Goal: Complete application form: Complete application form

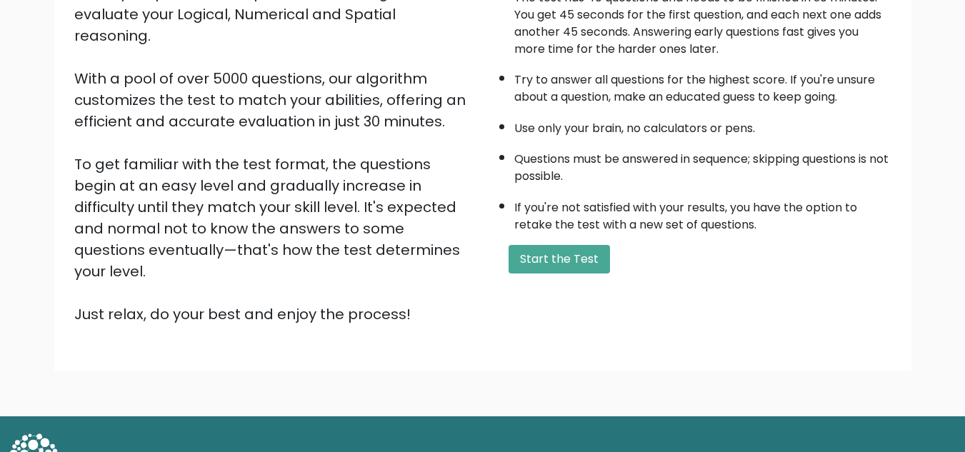
scroll to position [194, 0]
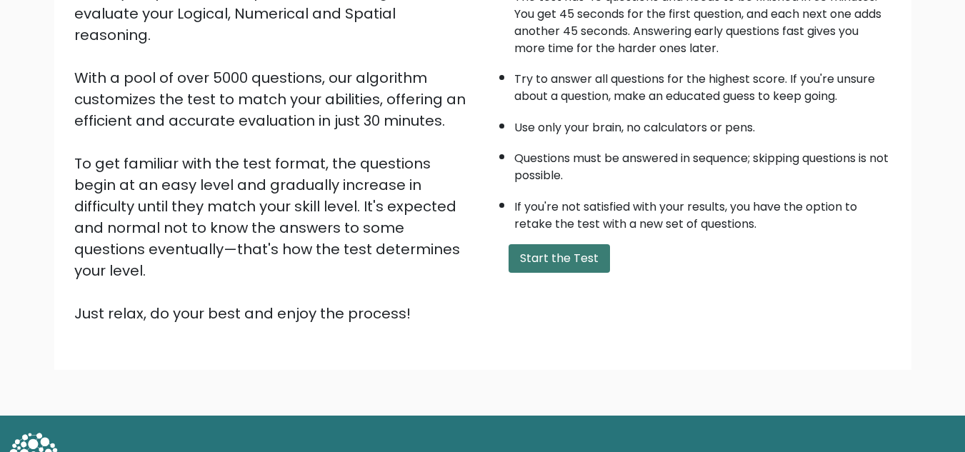
click at [575, 264] on button "Start the Test" at bounding box center [558, 258] width 101 height 29
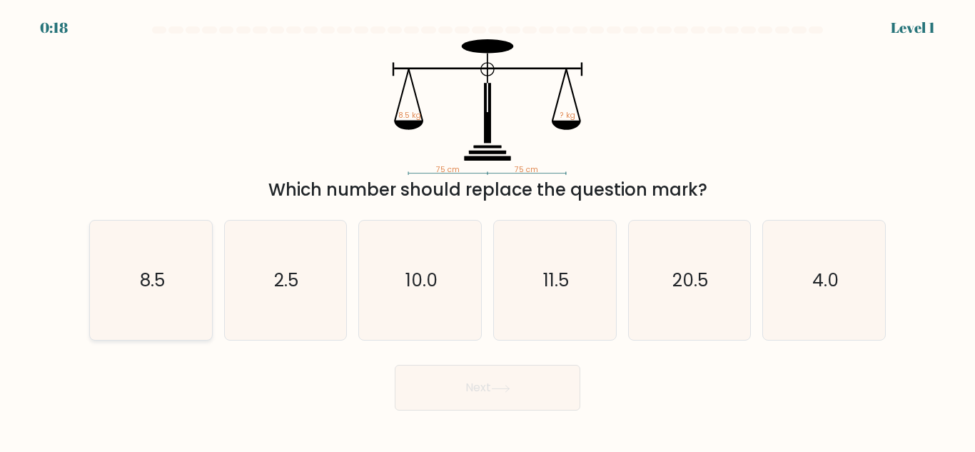
click at [178, 263] on icon "8.5" at bounding box center [150, 280] width 119 height 119
click at [488, 230] on input "a. 8.5" at bounding box center [488, 228] width 1 height 4
radio input "true"
click at [531, 393] on button "Next" at bounding box center [488, 388] width 186 height 46
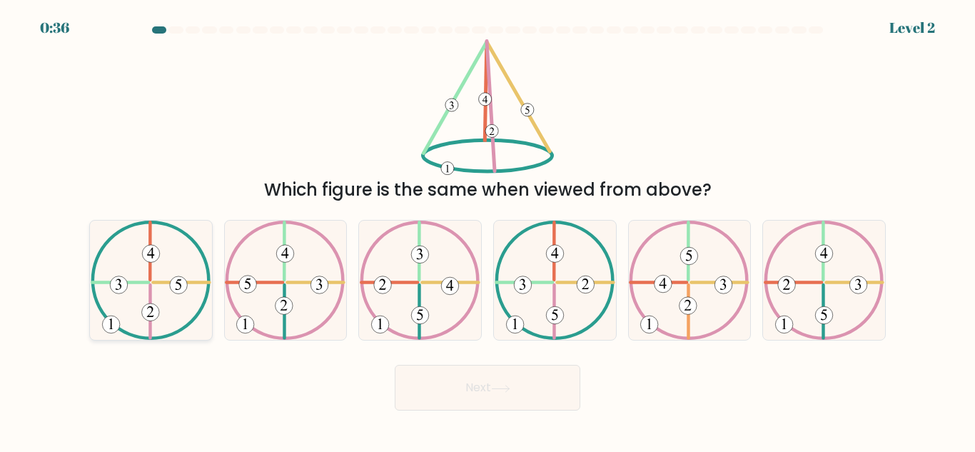
click at [190, 269] on icon at bounding box center [151, 280] width 121 height 119
click at [488, 230] on input "a." at bounding box center [488, 228] width 1 height 4
radio input "true"
click at [535, 403] on button "Next" at bounding box center [488, 388] width 186 height 46
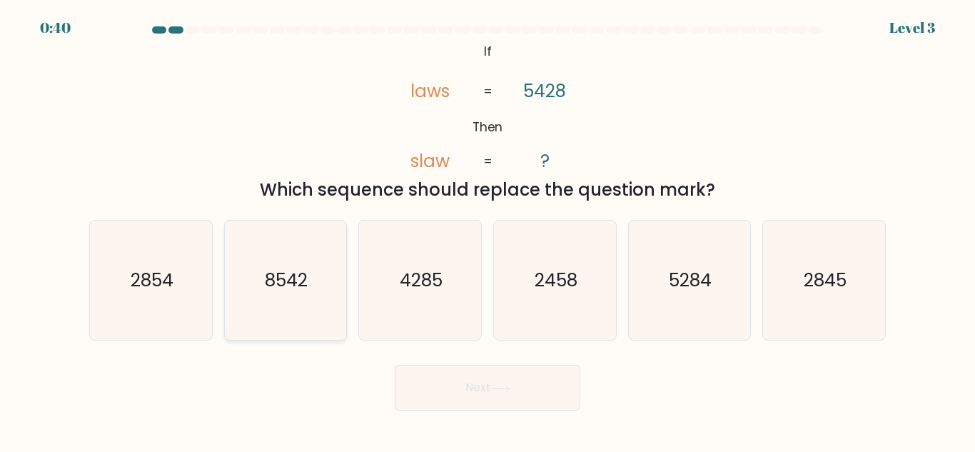
click at [258, 265] on icon "8542" at bounding box center [285, 280] width 119 height 119
click at [488, 230] on input "b. 8542" at bounding box center [488, 228] width 1 height 4
radio input "true"
click at [483, 378] on button "Next" at bounding box center [488, 388] width 186 height 46
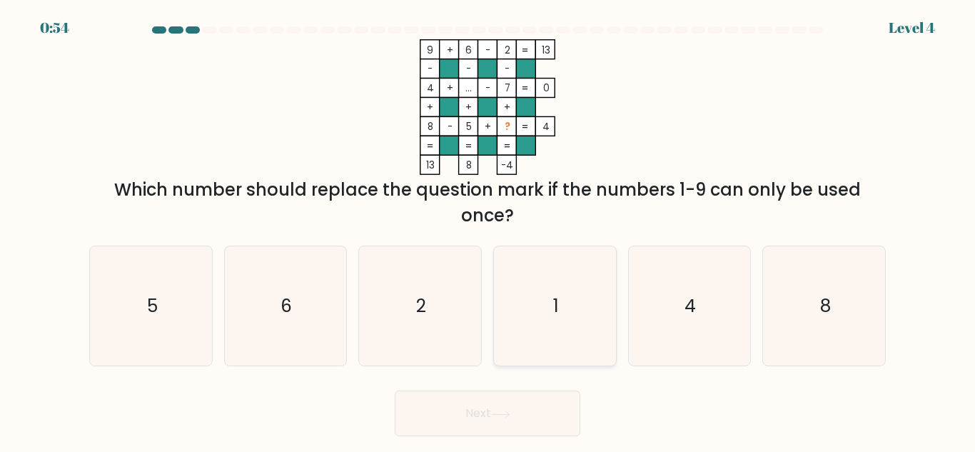
click at [566, 308] on icon "1" at bounding box center [555, 305] width 119 height 119
click at [488, 230] on input "d. 1" at bounding box center [488, 228] width 1 height 4
radio input "true"
click at [532, 396] on button "Next" at bounding box center [488, 414] width 186 height 46
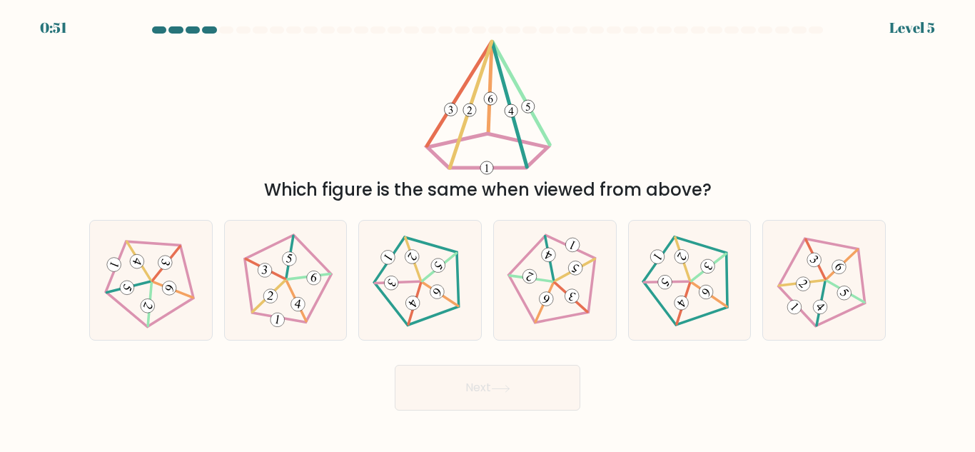
click at [513, 417] on body "0:51 Level 5" at bounding box center [487, 226] width 975 height 452
click at [816, 293] on icon at bounding box center [825, 281] width 96 height 96
click at [488, 230] on input "f." at bounding box center [488, 228] width 1 height 4
radio input "true"
click at [505, 386] on icon at bounding box center [500, 389] width 19 height 8
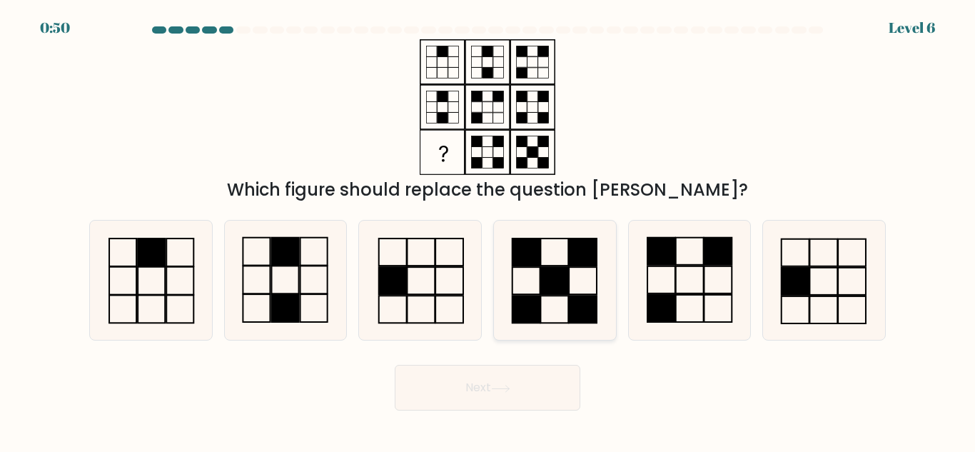
click at [558, 284] on rect at bounding box center [555, 280] width 28 height 27
click at [488, 230] on input "d." at bounding box center [488, 228] width 1 height 4
radio input "true"
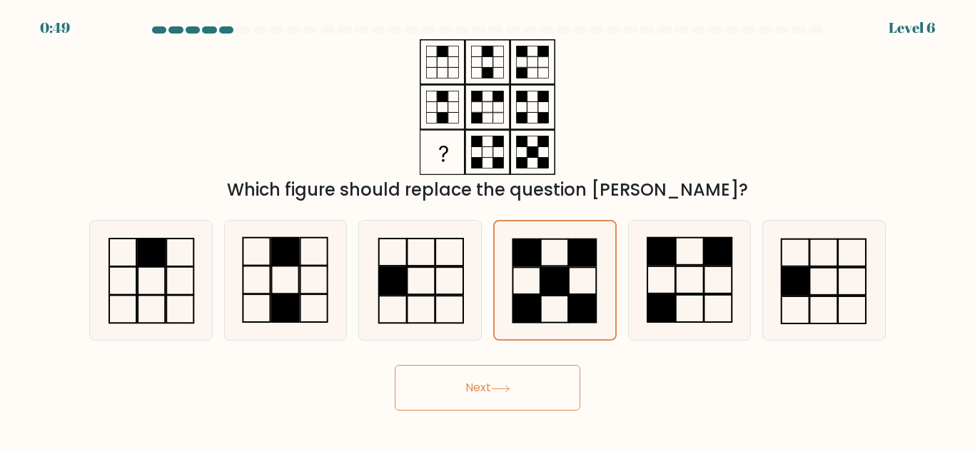
click at [501, 398] on button "Next" at bounding box center [488, 388] width 186 height 46
click at [524, 365] on button "Next" at bounding box center [488, 388] width 186 height 46
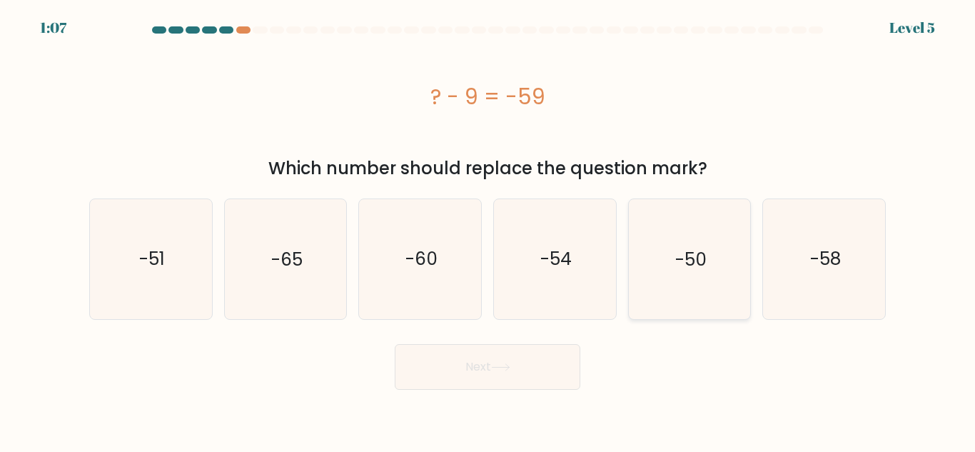
click at [687, 270] on text "-50" at bounding box center [691, 258] width 31 height 25
click at [488, 230] on input "e. -50" at bounding box center [488, 228] width 1 height 4
radio input "true"
click at [975, 326] on form "a." at bounding box center [487, 207] width 975 height 363
click at [436, 278] on icon "-60" at bounding box center [420, 258] width 119 height 119
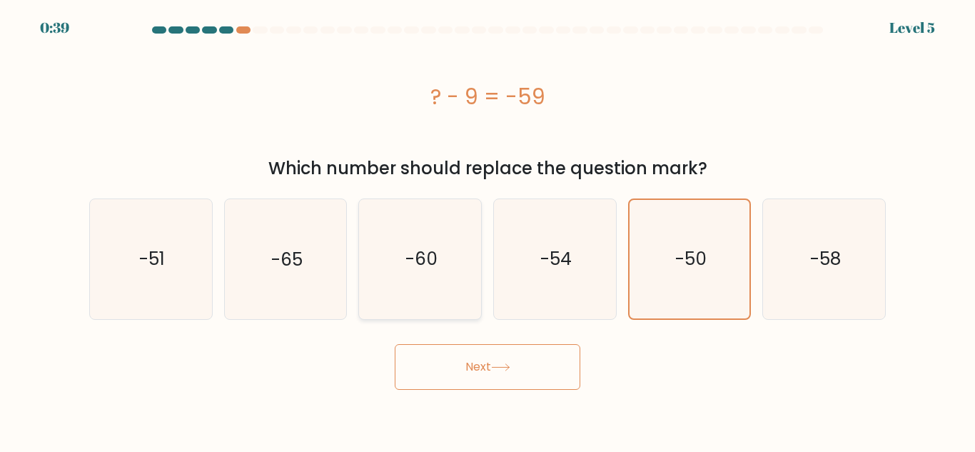
click at [488, 230] on input "c. -60" at bounding box center [488, 228] width 1 height 4
radio input "true"
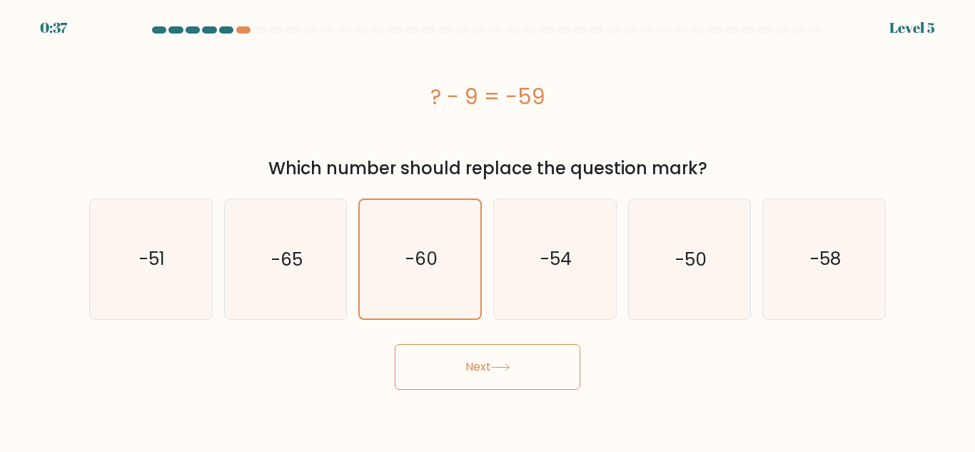
click at [511, 353] on button "Next" at bounding box center [488, 367] width 186 height 46
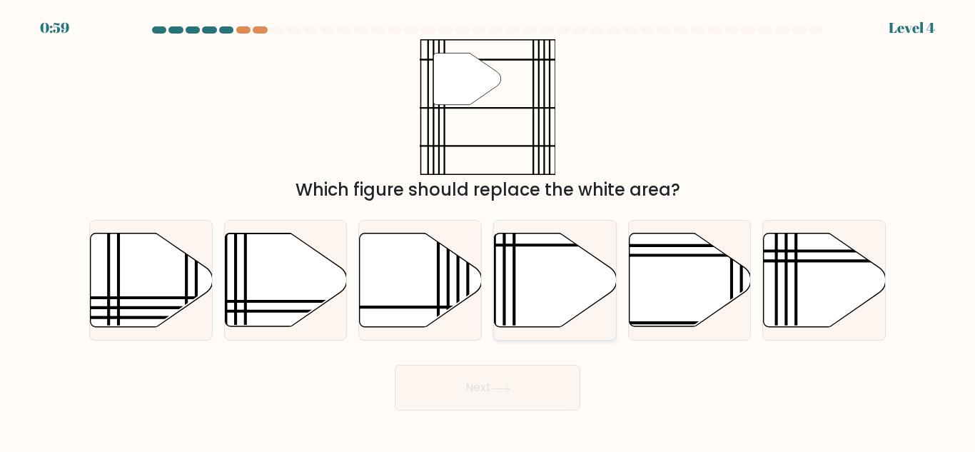
click at [528, 273] on icon at bounding box center [556, 281] width 122 height 94
click at [488, 230] on input "d." at bounding box center [488, 228] width 1 height 4
radio input "true"
click at [508, 389] on icon at bounding box center [500, 389] width 19 height 8
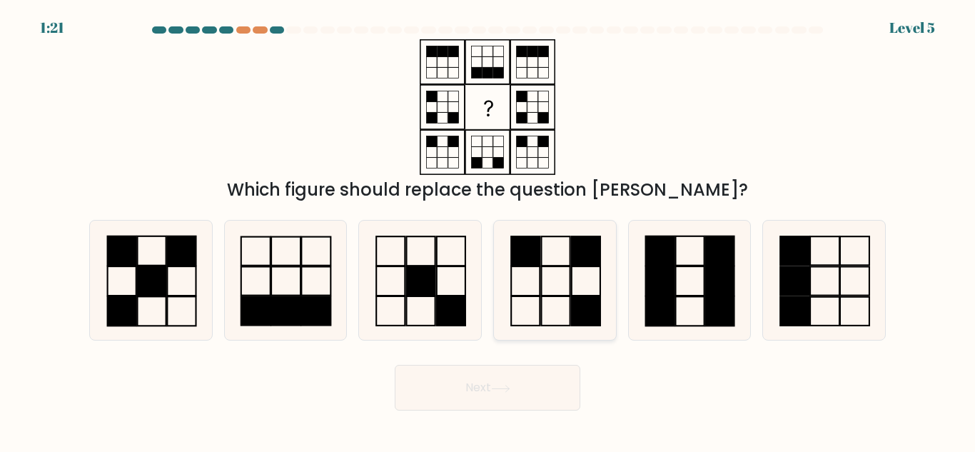
click at [563, 282] on icon at bounding box center [555, 280] width 119 height 119
click at [488, 230] on input "d." at bounding box center [488, 228] width 1 height 4
radio input "true"
click at [508, 401] on button "Next" at bounding box center [488, 388] width 186 height 46
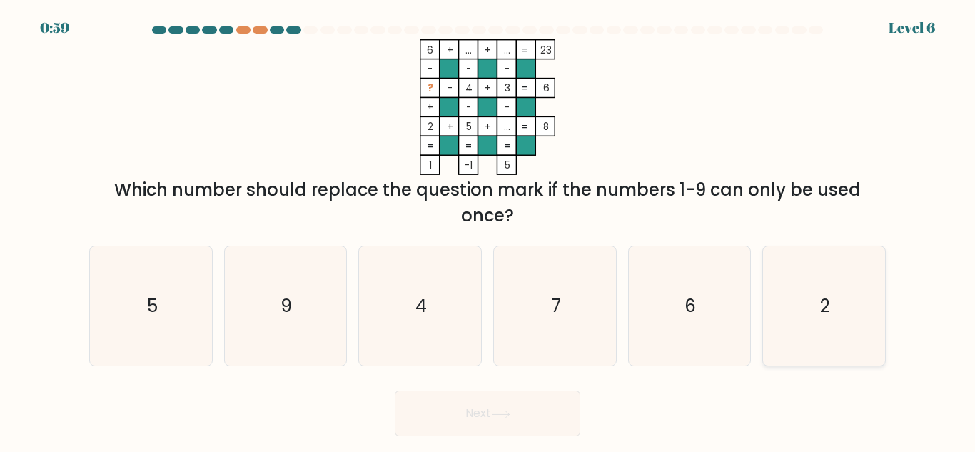
click at [805, 322] on icon "2" at bounding box center [824, 305] width 119 height 119
click at [488, 230] on input "f. 2" at bounding box center [488, 228] width 1 height 4
radio input "true"
click at [433, 290] on icon "4" at bounding box center [420, 305] width 119 height 119
click at [488, 230] on input "c. 4" at bounding box center [488, 228] width 1 height 4
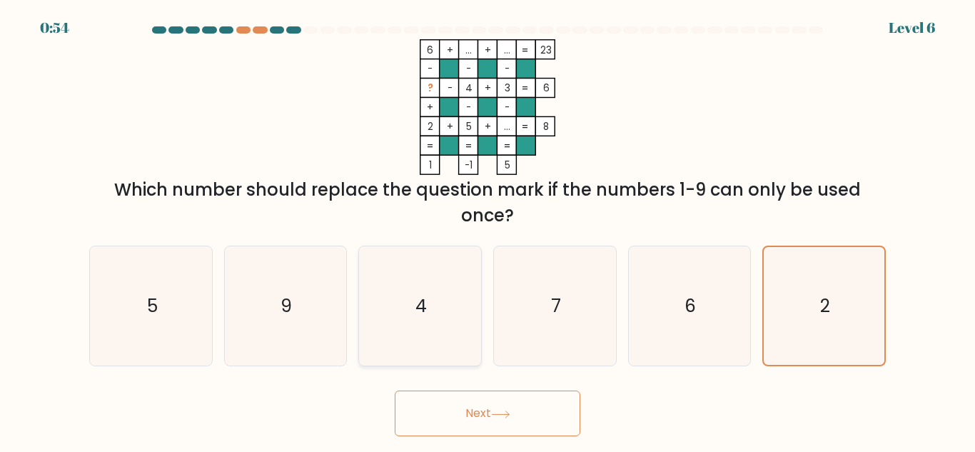
radio input "true"
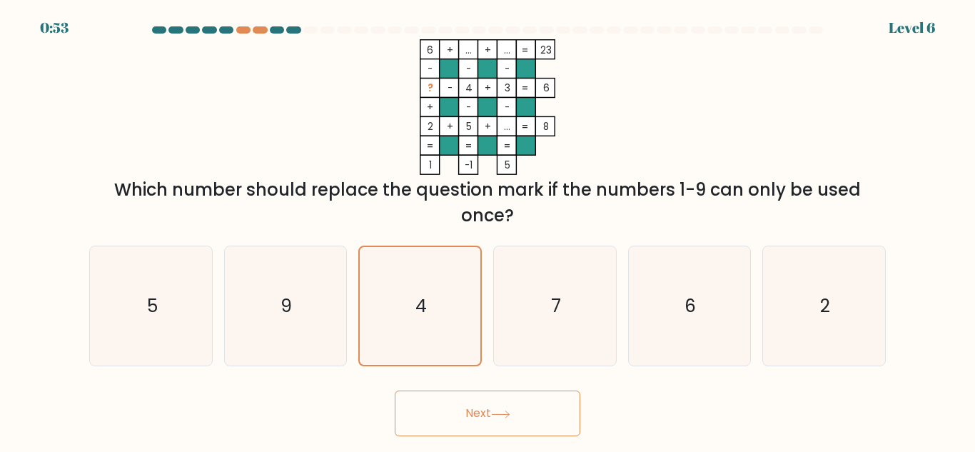
click at [474, 396] on button "Next" at bounding box center [488, 414] width 186 height 46
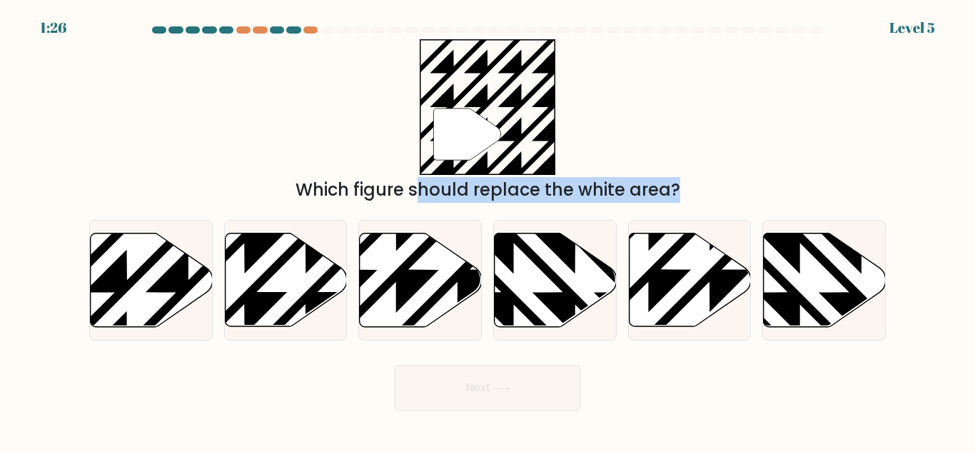
drag, startPoint x: 439, startPoint y: 293, endPoint x: 676, endPoint y: 141, distance: 281.5
click at [676, 141] on form "a." at bounding box center [487, 218] width 975 height 384
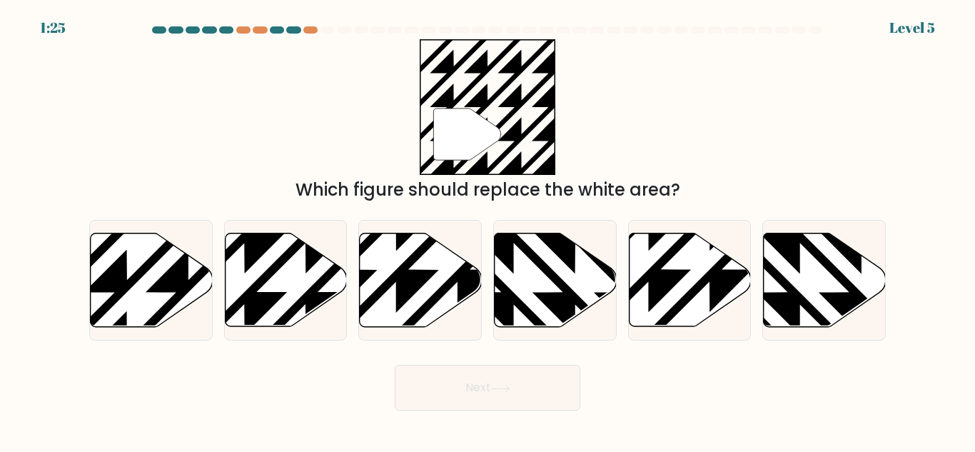
click at [676, 141] on div "" Which figure should replace the white area?" at bounding box center [488, 121] width 814 height 164
click at [129, 258] on icon at bounding box center [152, 281] width 122 height 94
click at [488, 230] on input "a." at bounding box center [488, 228] width 1 height 4
radio input "true"
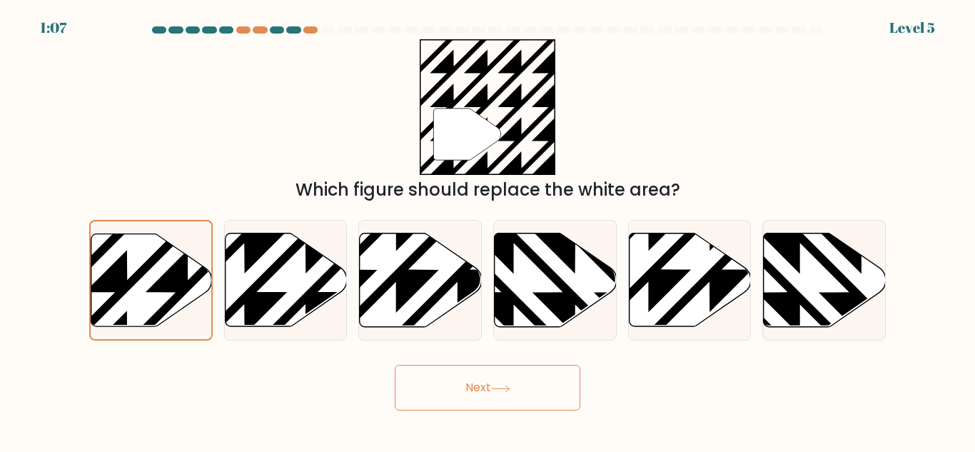
click at [519, 391] on button "Next" at bounding box center [488, 388] width 186 height 46
click at [516, 391] on button "Next" at bounding box center [488, 388] width 186 height 46
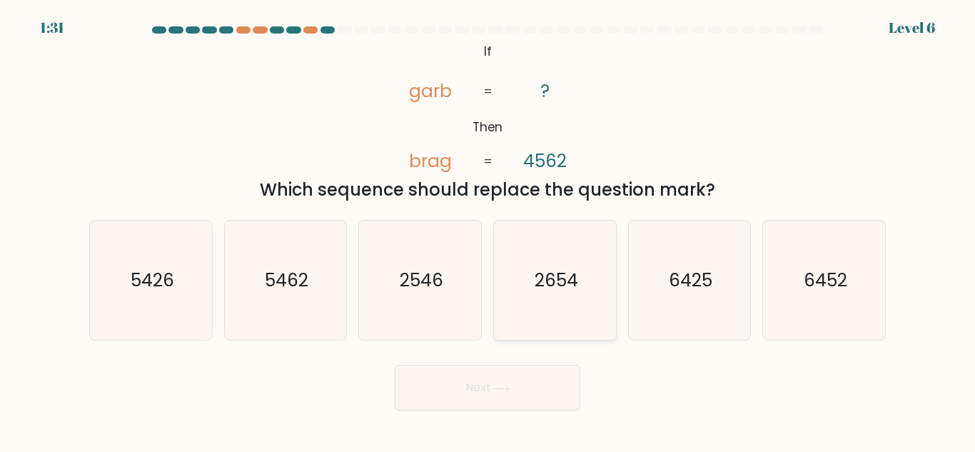
click at [559, 264] on icon "2654" at bounding box center [555, 280] width 119 height 119
click at [488, 230] on input "d. 2654" at bounding box center [488, 228] width 1 height 4
radio input "true"
click at [507, 386] on icon at bounding box center [500, 389] width 19 height 8
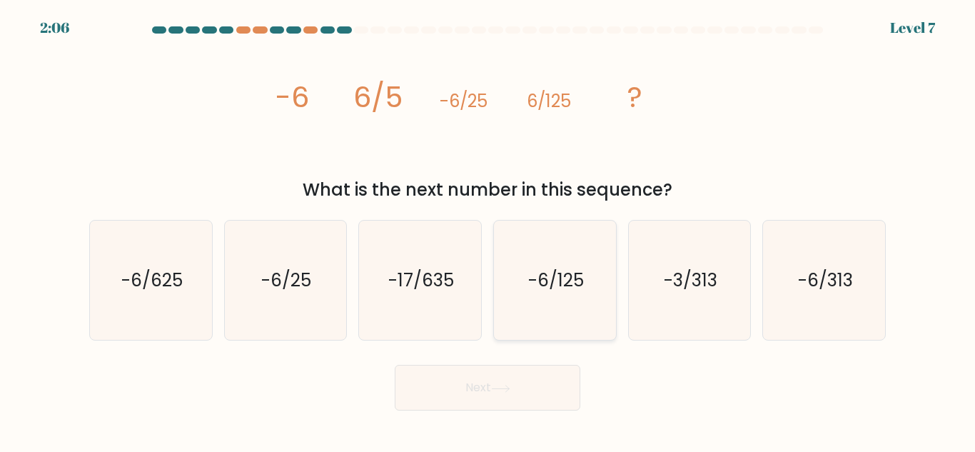
click at [543, 307] on icon "-6/125" at bounding box center [555, 280] width 119 height 119
click at [488, 230] on input "d. -6/125" at bounding box center [488, 228] width 1 height 4
radio input "true"
click at [488, 386] on button "Next" at bounding box center [488, 388] width 186 height 46
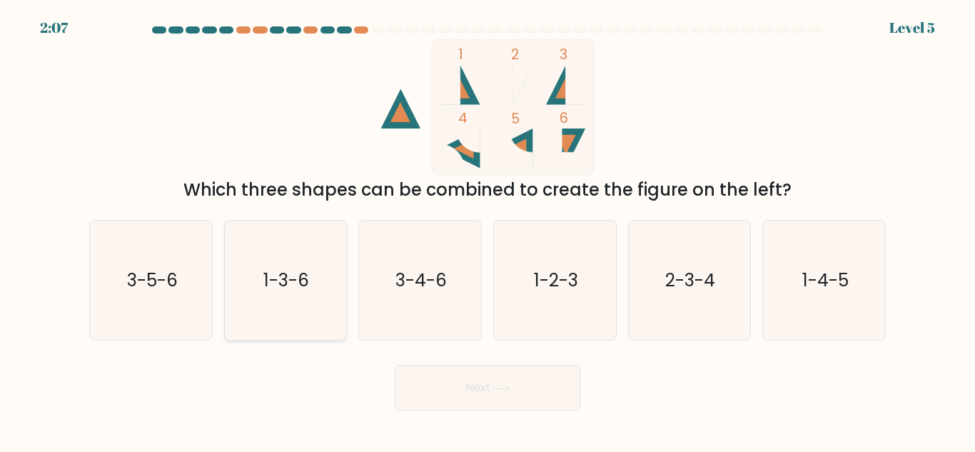
click at [281, 287] on text "1-3-6" at bounding box center [287, 280] width 46 height 25
click at [488, 230] on input "b. 1-3-6" at bounding box center [488, 228] width 1 height 4
radio input "true"
click at [445, 403] on button "Next" at bounding box center [488, 388] width 186 height 46
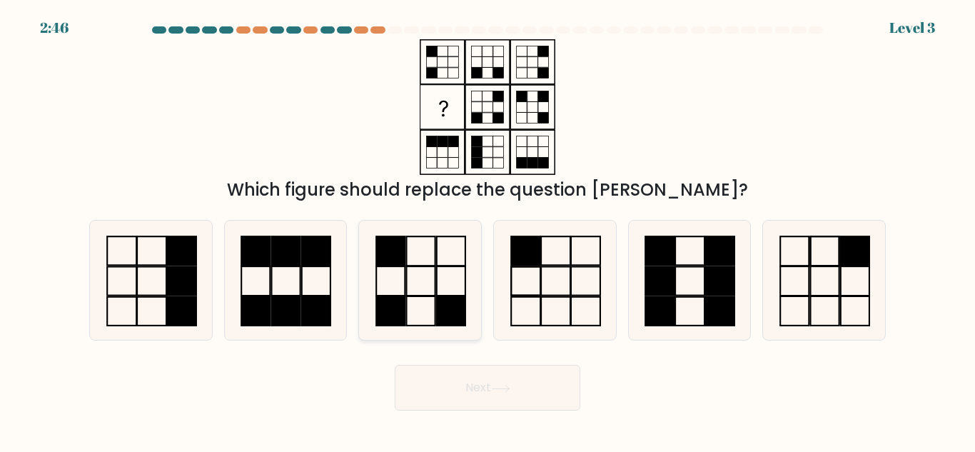
click at [437, 286] on rect at bounding box center [451, 280] width 29 height 29
click at [488, 230] on input "c." at bounding box center [488, 228] width 1 height 4
radio input "true"
click at [511, 386] on icon at bounding box center [500, 389] width 19 height 8
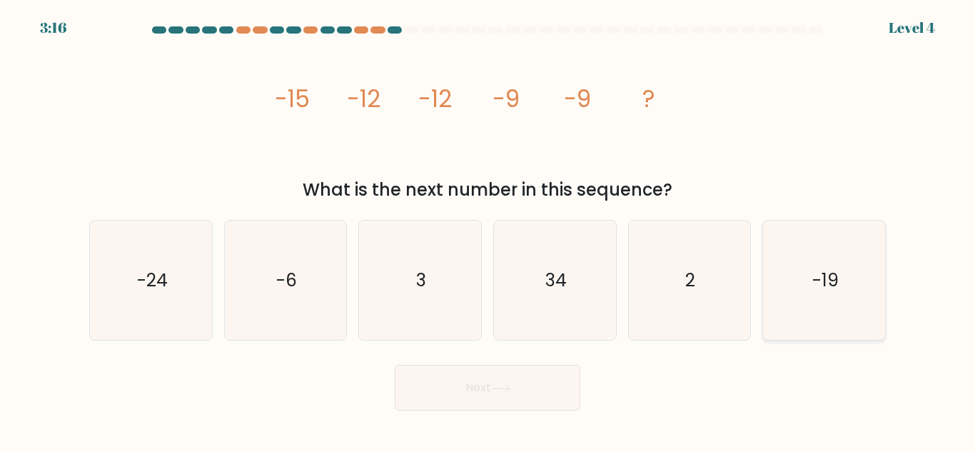
click at [831, 281] on text "-19" at bounding box center [826, 280] width 26 height 25
click at [488, 230] on input "f. -19" at bounding box center [488, 228] width 1 height 4
radio input "true"
click at [517, 390] on button "Next" at bounding box center [488, 388] width 186 height 46
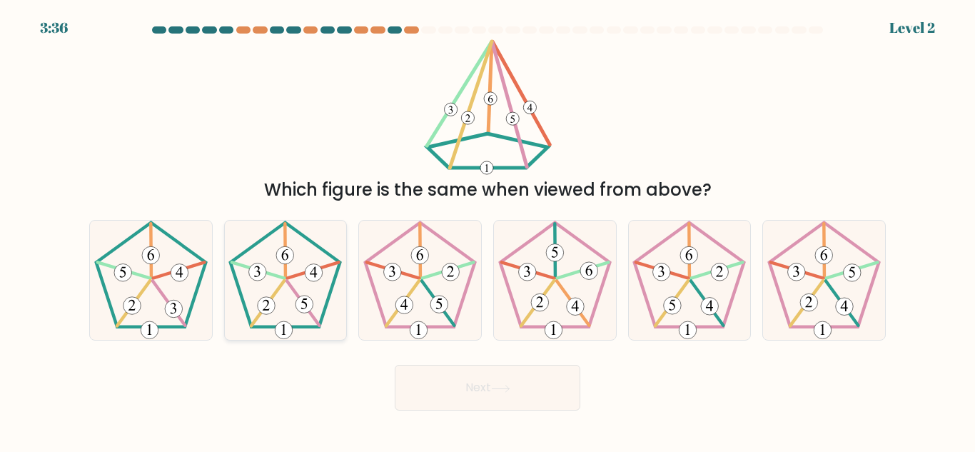
click at [308, 301] on 153 at bounding box center [305, 305] width 18 height 18
click at [488, 230] on input "b." at bounding box center [488, 228] width 1 height 4
radio input "true"
click at [489, 383] on button "Next" at bounding box center [488, 388] width 186 height 46
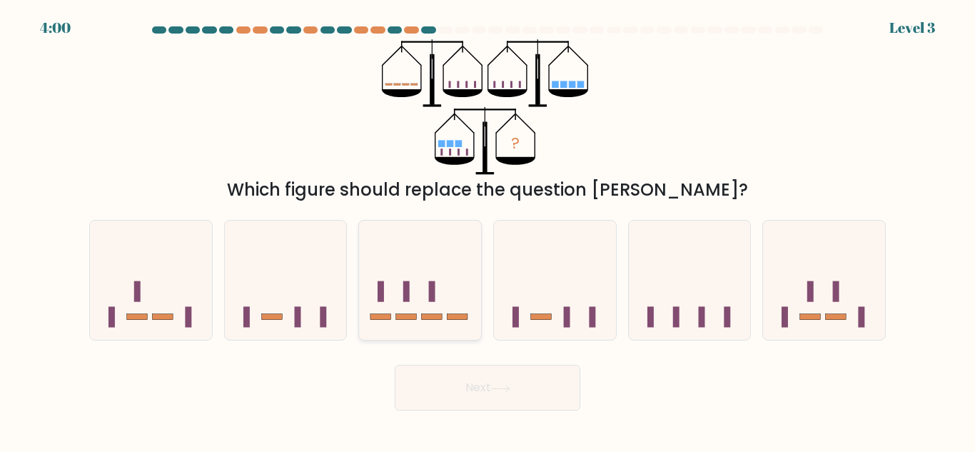
click at [446, 301] on icon at bounding box center [420, 280] width 122 height 101
click at [488, 230] on input "c." at bounding box center [488, 228] width 1 height 4
radio input "true"
click at [508, 381] on button "Next" at bounding box center [488, 388] width 186 height 46
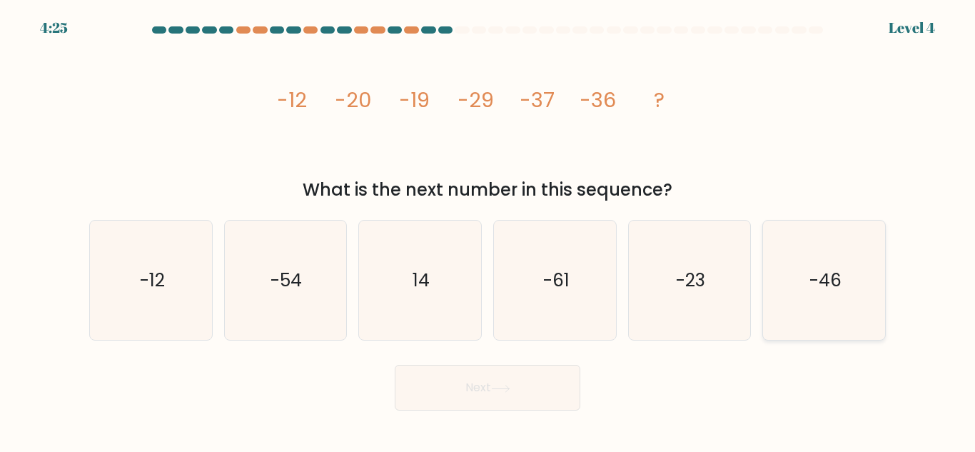
click at [823, 280] on text "-46" at bounding box center [826, 280] width 32 height 25
click at [488, 230] on input "f. -46" at bounding box center [488, 228] width 1 height 4
radio input "true"
click at [483, 388] on button "Next" at bounding box center [488, 388] width 186 height 46
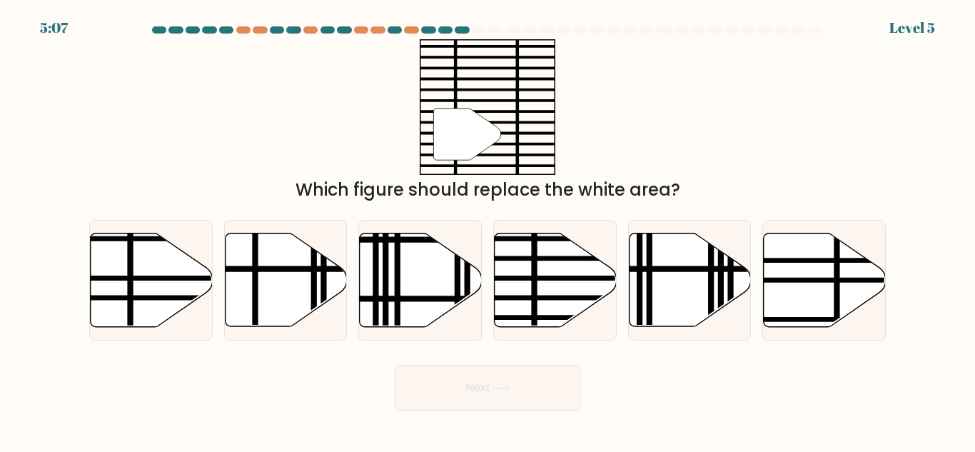
click at [483, 388] on button "Next" at bounding box center [488, 388] width 186 height 46
click at [574, 320] on icon at bounding box center [555, 280] width 122 height 95
click at [488, 230] on input "d." at bounding box center [488, 228] width 1 height 4
radio input "true"
click at [516, 386] on button "Next" at bounding box center [488, 388] width 186 height 46
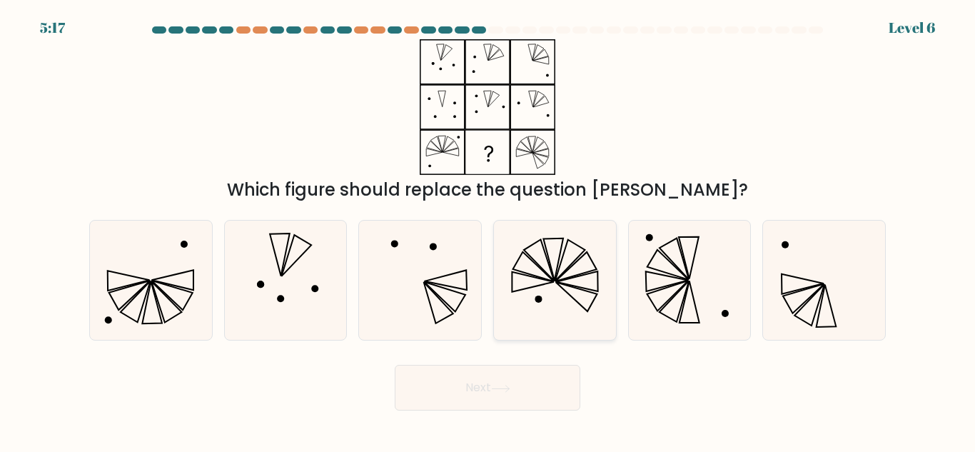
click at [515, 285] on icon at bounding box center [555, 280] width 119 height 119
click at [488, 230] on input "d." at bounding box center [488, 228] width 1 height 4
radio input "true"
click at [491, 373] on button "Next" at bounding box center [488, 388] width 186 height 46
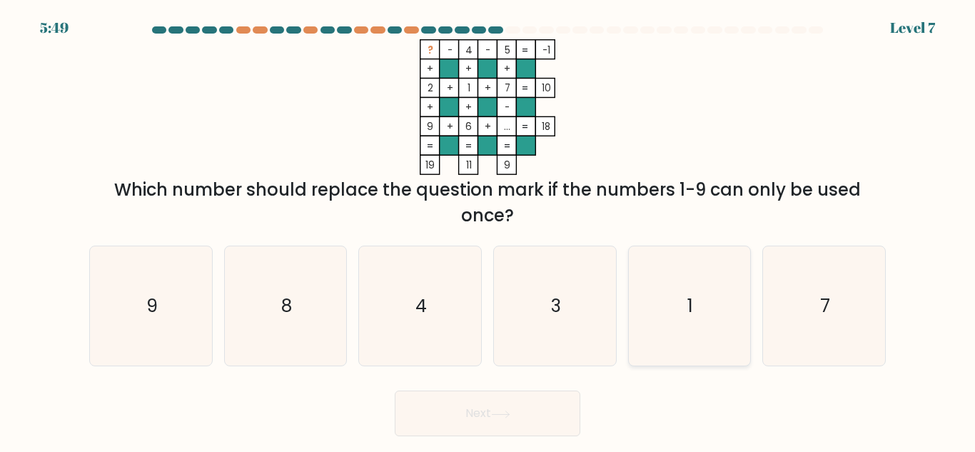
click at [704, 308] on icon "1" at bounding box center [689, 305] width 119 height 119
click at [488, 230] on input "e. 1" at bounding box center [488, 228] width 1 height 4
radio input "true"
click at [507, 423] on button "Next" at bounding box center [488, 414] width 186 height 46
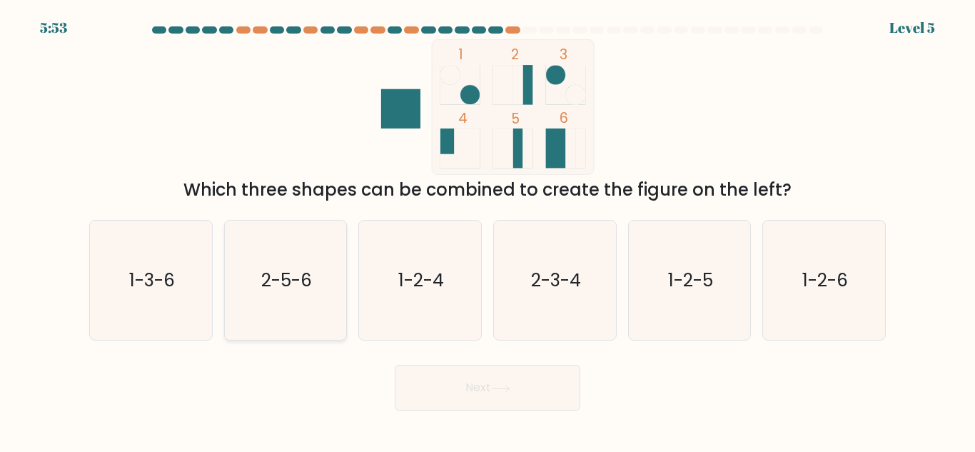
click at [311, 306] on icon "2-5-6" at bounding box center [285, 280] width 119 height 119
click at [488, 230] on input "b. 2-5-6" at bounding box center [488, 228] width 1 height 4
radio input "true"
click at [478, 377] on button "Next" at bounding box center [488, 388] width 186 height 46
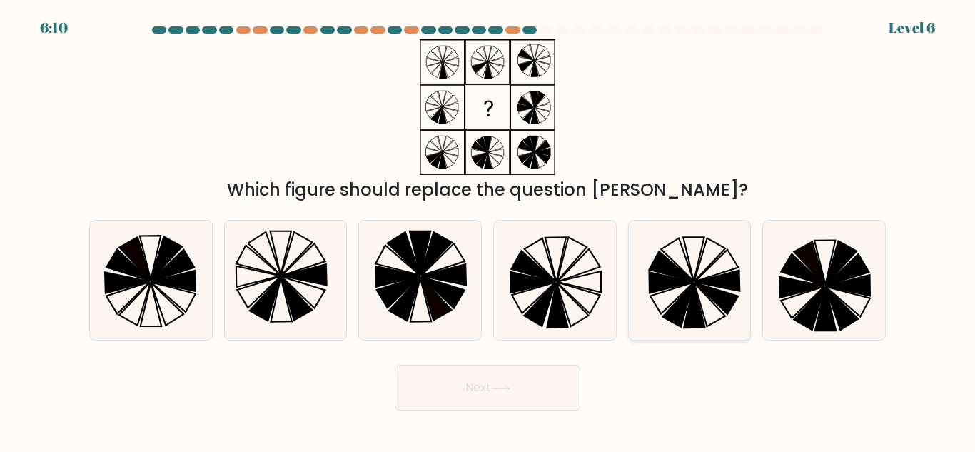
click at [704, 306] on icon at bounding box center [689, 280] width 119 height 119
click at [488, 230] on input "e." at bounding box center [488, 228] width 1 height 4
radio input "true"
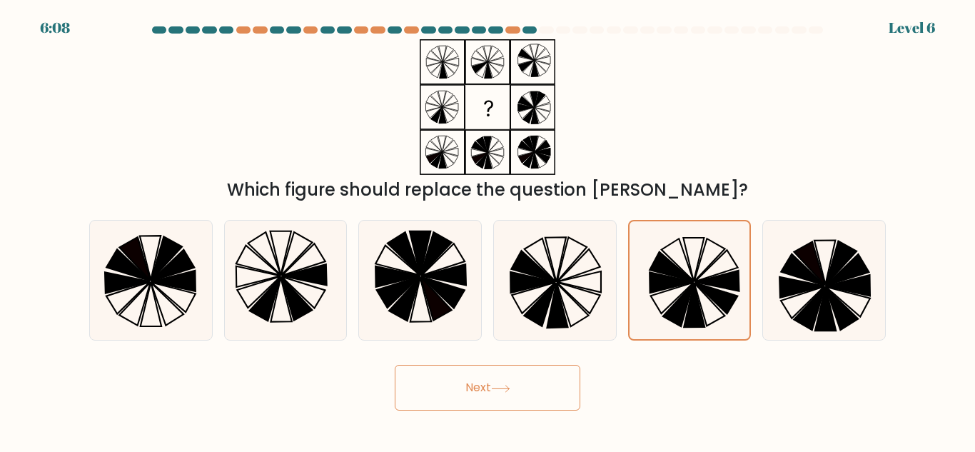
click at [485, 393] on button "Next" at bounding box center [488, 388] width 186 height 46
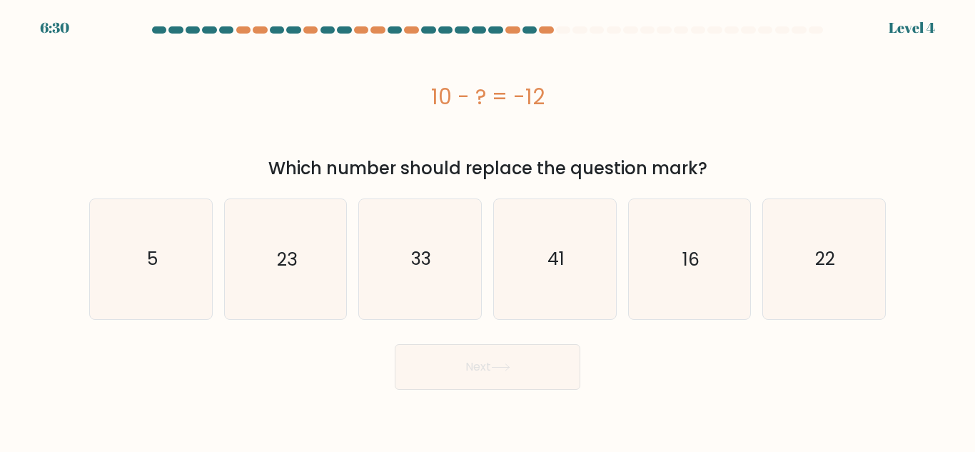
click at [342, 377] on div "Next" at bounding box center [488, 363] width 814 height 53
click at [798, 274] on icon "22" at bounding box center [824, 258] width 119 height 119
click at [488, 230] on input "f. 22" at bounding box center [488, 228] width 1 height 4
radio input "true"
click at [499, 370] on icon at bounding box center [500, 367] width 19 height 8
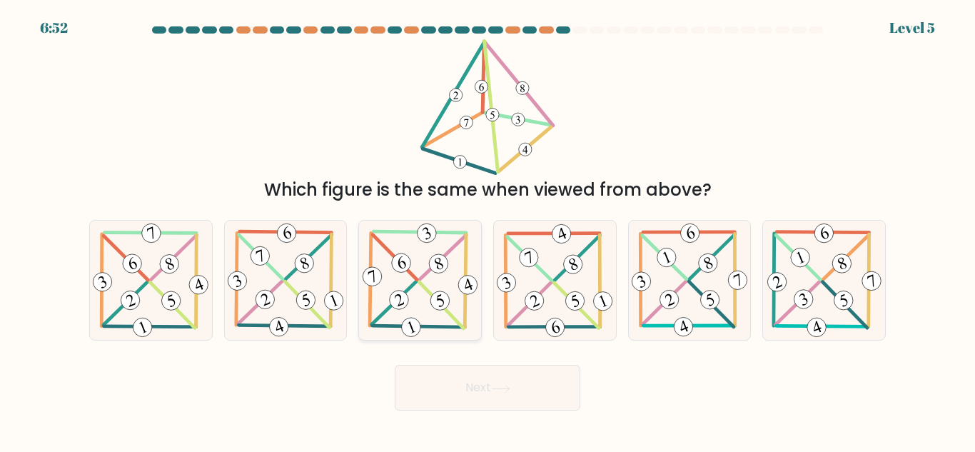
click at [440, 303] on 462 at bounding box center [440, 300] width 24 height 24
click at [488, 230] on input "c." at bounding box center [488, 228] width 1 height 4
radio input "true"
click at [486, 403] on button "Next" at bounding box center [488, 388] width 186 height 46
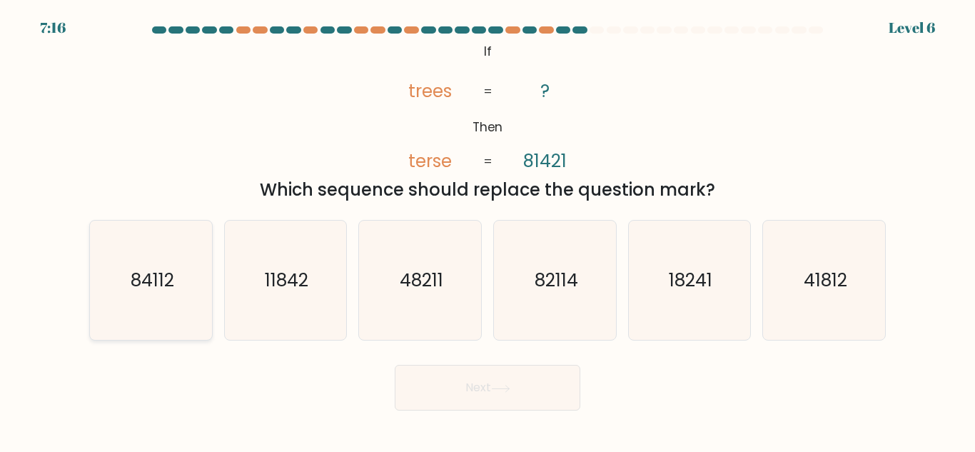
click at [170, 289] on text "84112" at bounding box center [152, 280] width 44 height 25
click at [488, 230] on input "a. 84112" at bounding box center [488, 228] width 1 height 4
radio input "true"
click at [486, 391] on button "Next" at bounding box center [488, 388] width 186 height 46
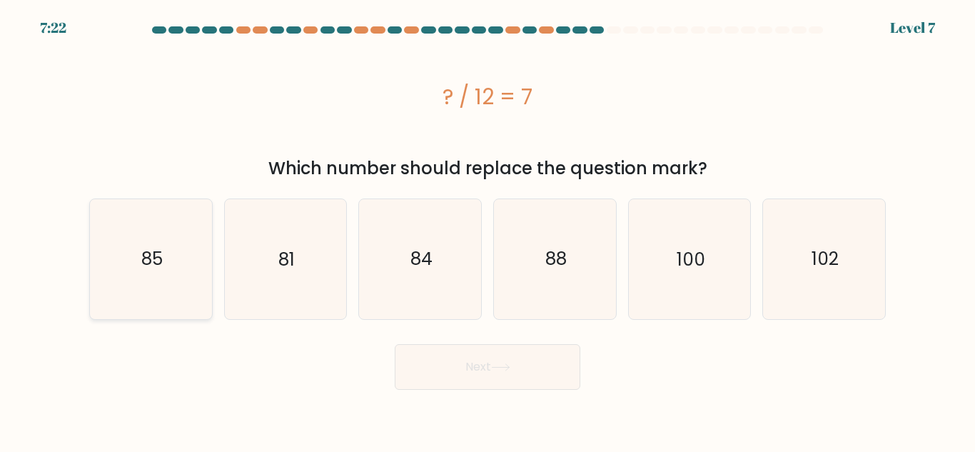
click at [164, 234] on icon "85" at bounding box center [150, 258] width 119 height 119
click at [488, 230] on input "a. 85" at bounding box center [488, 228] width 1 height 4
radio input "true"
click at [516, 367] on button "Next" at bounding box center [488, 367] width 186 height 46
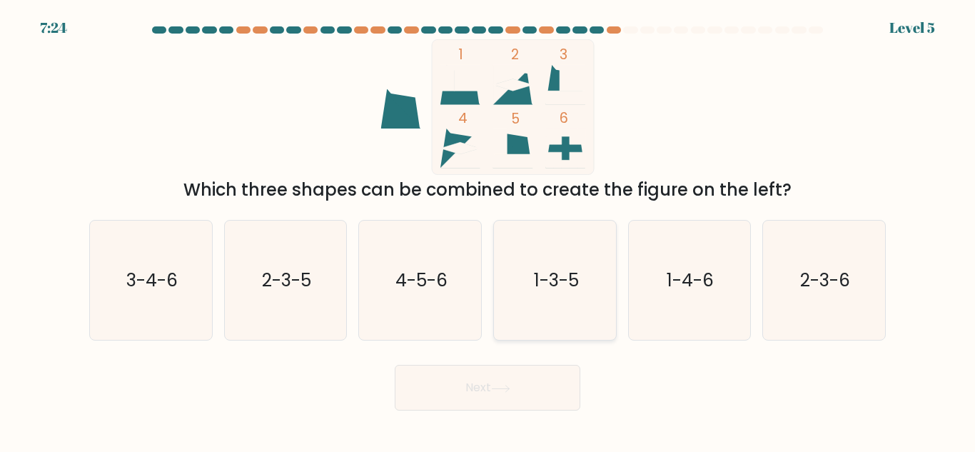
click at [541, 276] on text "1-3-5" at bounding box center [555, 280] width 45 height 25
click at [488, 230] on input "d. 1-3-5" at bounding box center [488, 228] width 1 height 4
radio input "true"
click at [488, 396] on button "Next" at bounding box center [488, 388] width 186 height 46
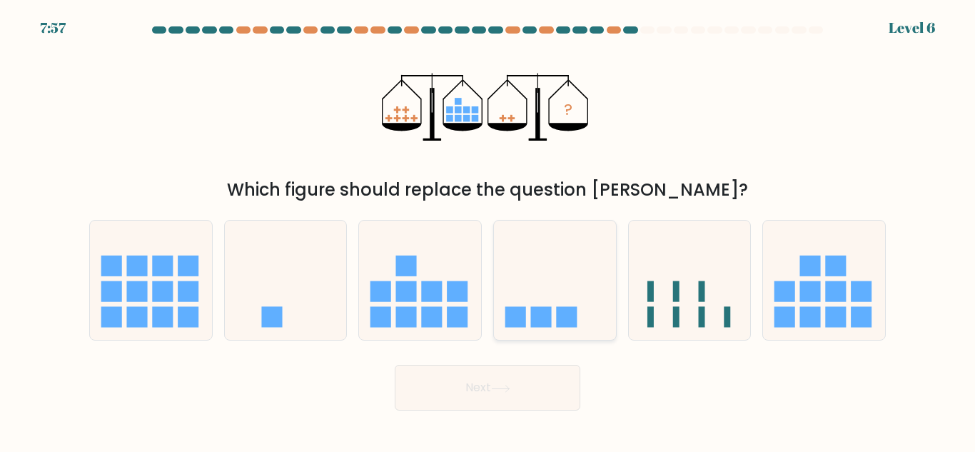
click at [556, 288] on icon at bounding box center [555, 280] width 122 height 101
click at [488, 230] on input "d." at bounding box center [488, 228] width 1 height 4
radio input "true"
click at [506, 386] on icon at bounding box center [500, 389] width 19 height 8
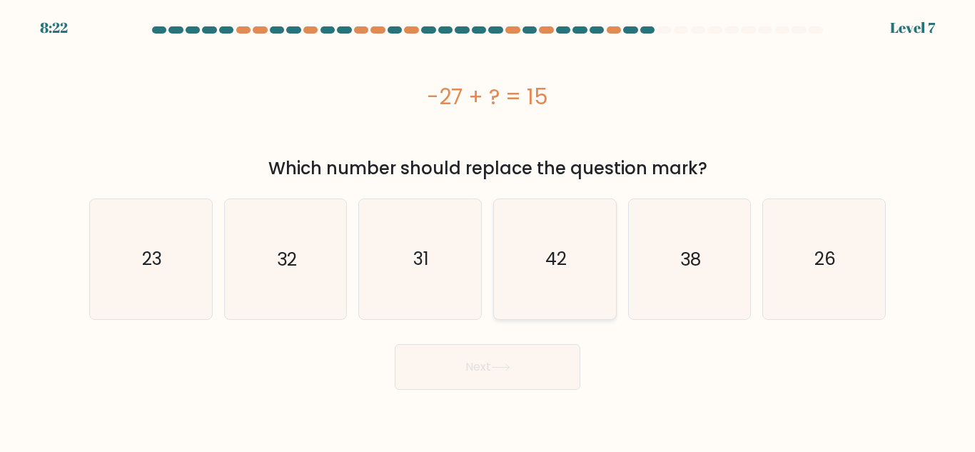
click at [561, 259] on text "42" at bounding box center [556, 258] width 21 height 25
click at [488, 230] on input "d. 42" at bounding box center [488, 228] width 1 height 4
radio input "true"
click at [536, 355] on button "Next" at bounding box center [488, 367] width 186 height 46
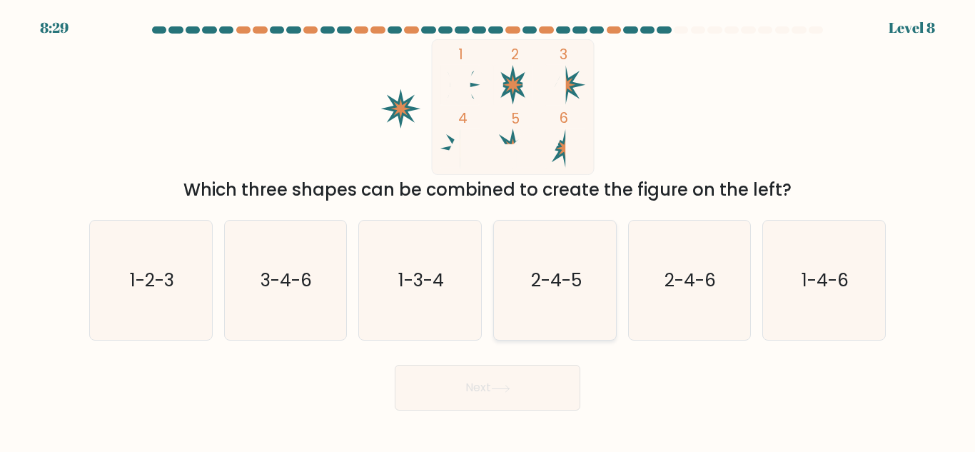
click at [575, 298] on icon "2-4-5" at bounding box center [555, 280] width 119 height 119
click at [488, 230] on input "d. 2-4-5" at bounding box center [488, 228] width 1 height 4
radio input "true"
click at [526, 374] on button "Next" at bounding box center [488, 388] width 186 height 46
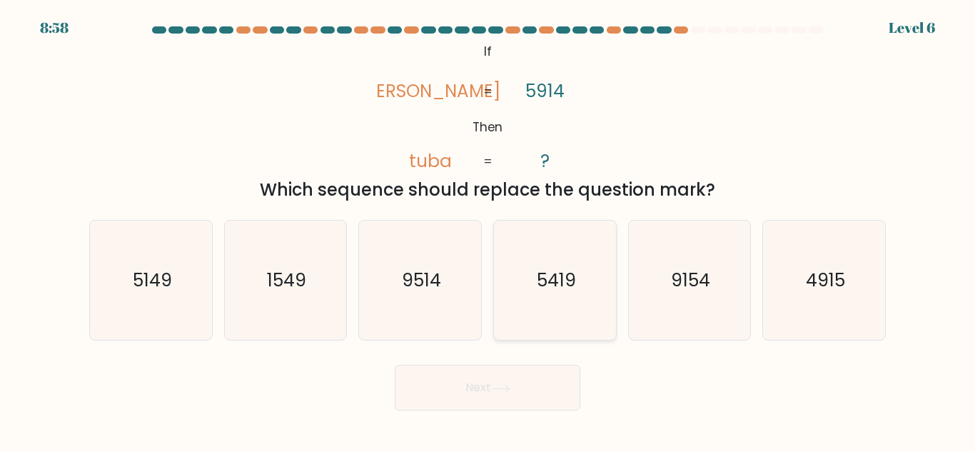
click at [560, 269] on text "5419" at bounding box center [555, 280] width 39 height 25
click at [488, 230] on input "d. 5419" at bounding box center [488, 228] width 1 height 4
radio input "true"
click at [479, 395] on button "Next" at bounding box center [488, 388] width 186 height 46
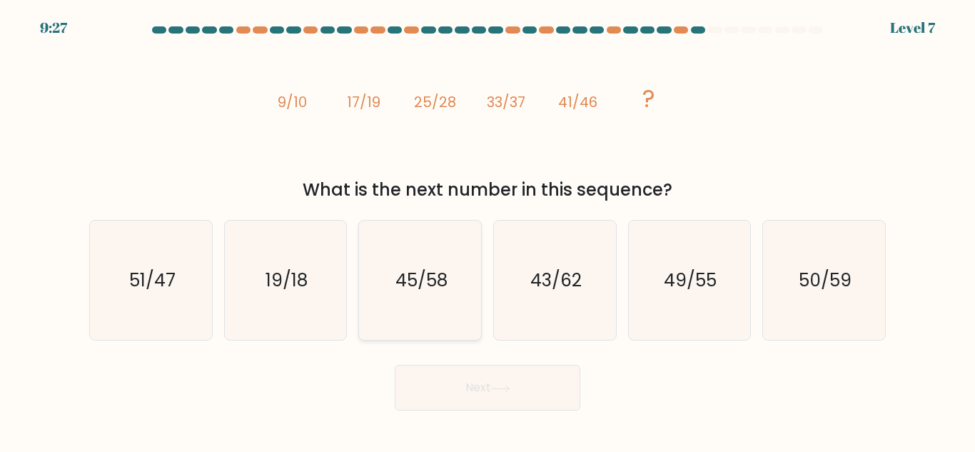
click at [423, 274] on text "45/58" at bounding box center [422, 280] width 52 height 25
click at [488, 230] on input "c. 45/58" at bounding box center [488, 228] width 1 height 4
radio input "true"
click at [538, 285] on text "43/62" at bounding box center [556, 280] width 51 height 25
click at [488, 230] on input "d. 43/62" at bounding box center [488, 228] width 1 height 4
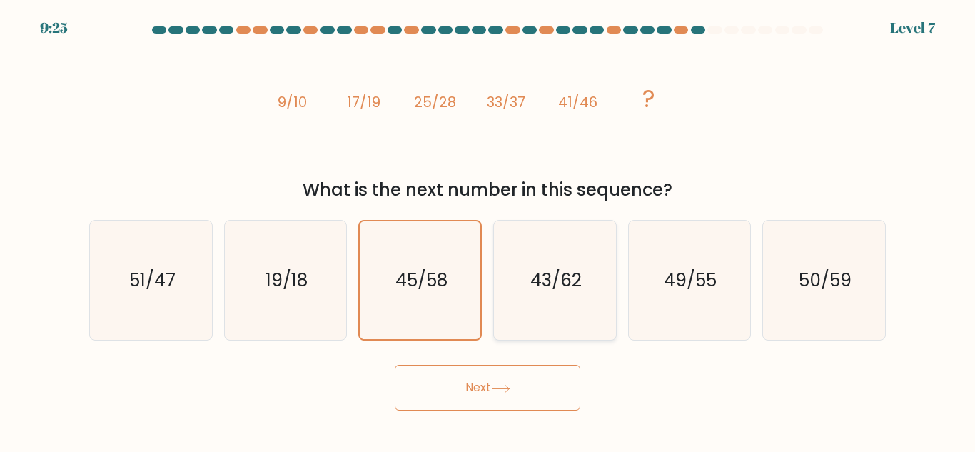
radio input "true"
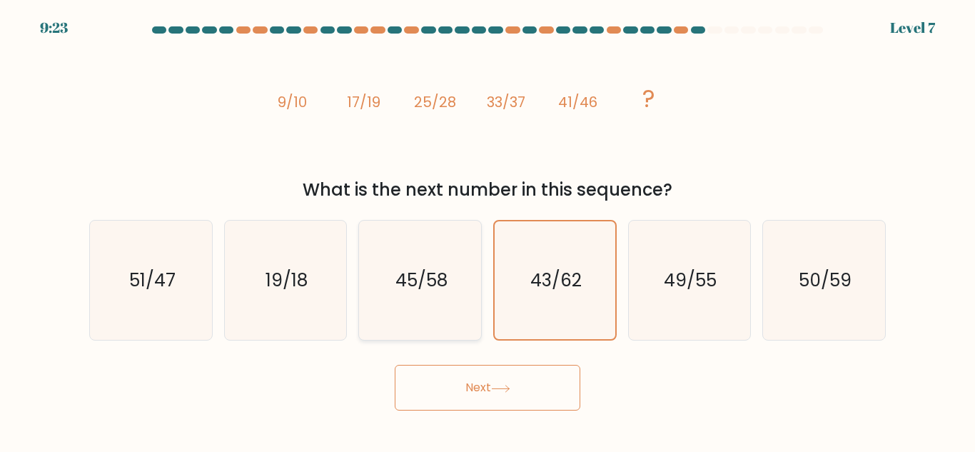
click at [426, 280] on text "45/58" at bounding box center [422, 280] width 52 height 25
click at [488, 230] on input "c. 45/58" at bounding box center [488, 228] width 1 height 4
radio input "true"
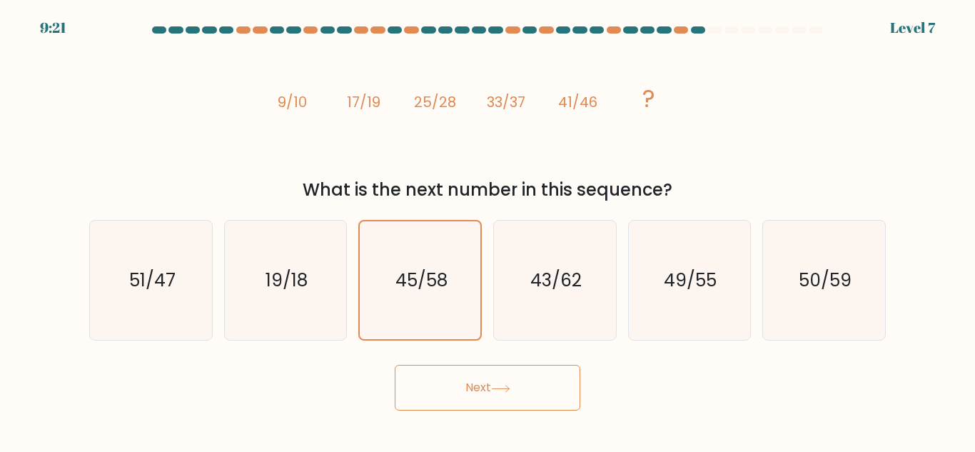
click at [508, 379] on button "Next" at bounding box center [488, 388] width 186 height 46
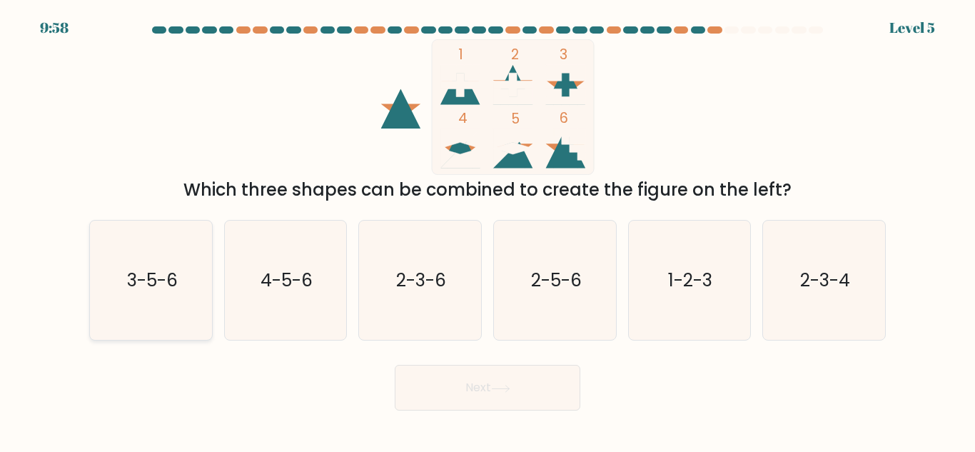
click at [158, 260] on icon "3-5-6" at bounding box center [150, 280] width 119 height 119
click at [488, 230] on input "a. 3-5-6" at bounding box center [488, 228] width 1 height 4
radio input "true"
click at [432, 371] on button "Next" at bounding box center [488, 388] width 186 height 46
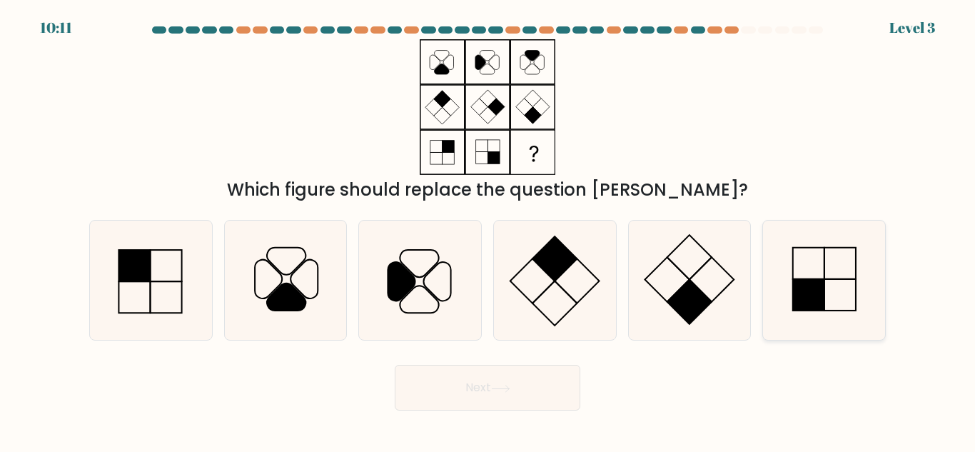
click at [792, 273] on icon at bounding box center [824, 280] width 119 height 119
click at [488, 230] on input "f." at bounding box center [488, 228] width 1 height 4
radio input "true"
click at [473, 383] on button "Next" at bounding box center [488, 388] width 186 height 46
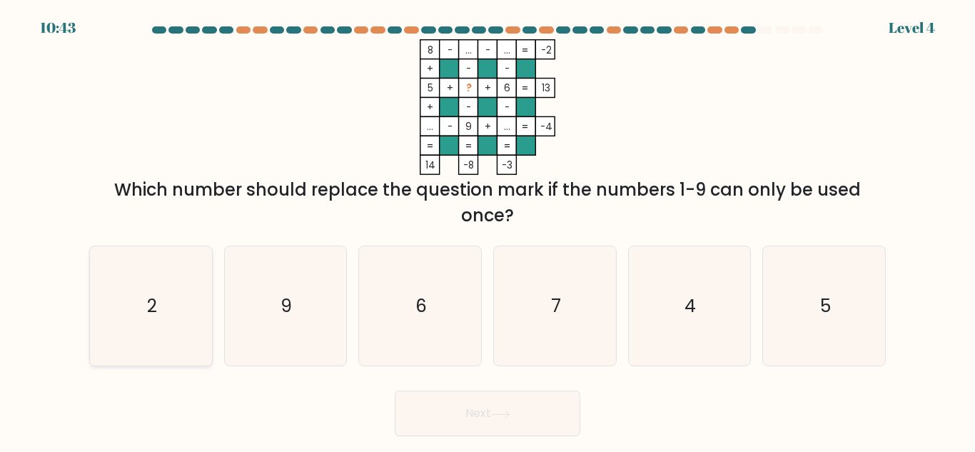
click at [137, 325] on icon "2" at bounding box center [150, 305] width 119 height 119
click at [488, 230] on input "a. 2" at bounding box center [488, 228] width 1 height 4
radio input "true"
click at [494, 417] on button "Next" at bounding box center [488, 414] width 186 height 46
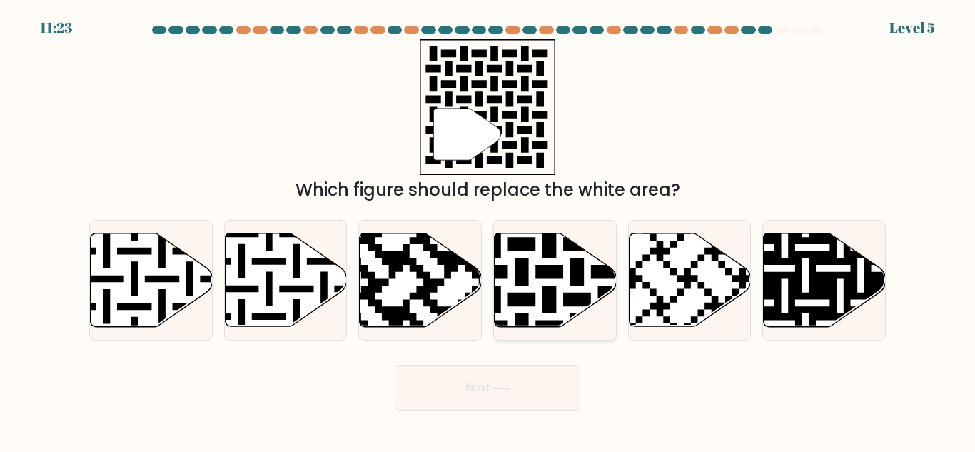
click at [571, 281] on icon at bounding box center [591, 230] width 221 height 221
click at [488, 230] on input "d." at bounding box center [488, 228] width 1 height 4
radio input "true"
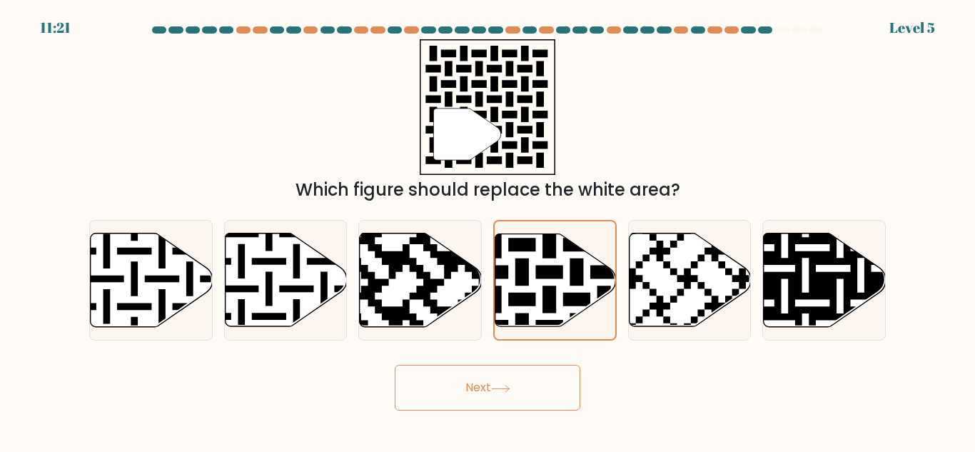
click at [520, 401] on button "Next" at bounding box center [488, 388] width 186 height 46
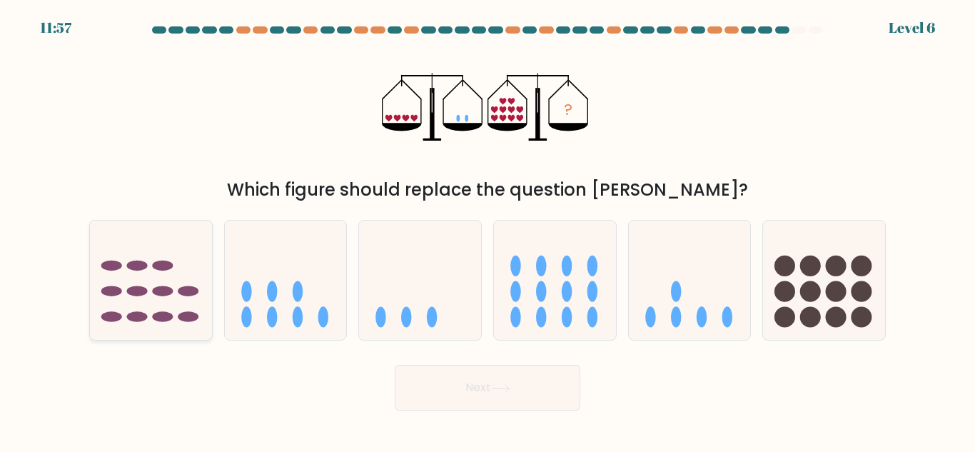
click at [171, 275] on icon at bounding box center [151, 280] width 122 height 101
click at [488, 230] on input "a." at bounding box center [488, 228] width 1 height 4
radio input "true"
click at [470, 384] on button "Next" at bounding box center [488, 388] width 186 height 46
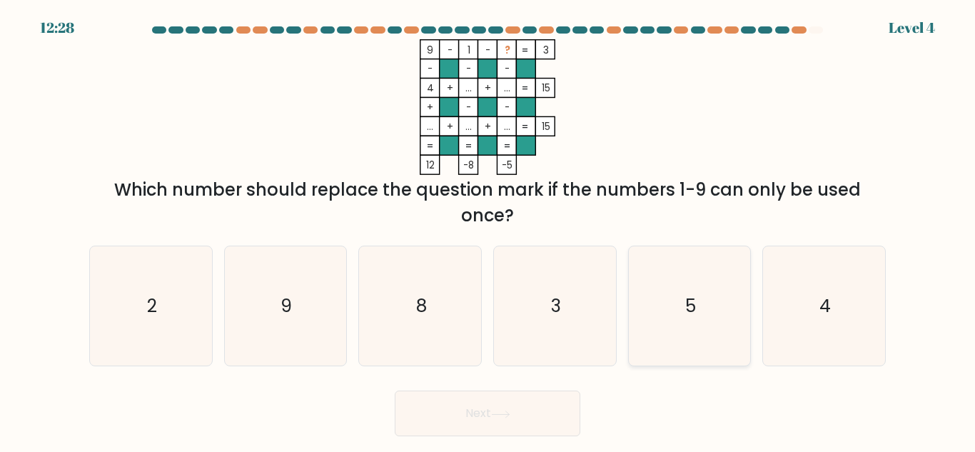
click at [718, 304] on icon "5" at bounding box center [689, 305] width 119 height 119
click at [488, 230] on input "e. 5" at bounding box center [488, 228] width 1 height 4
radio input "true"
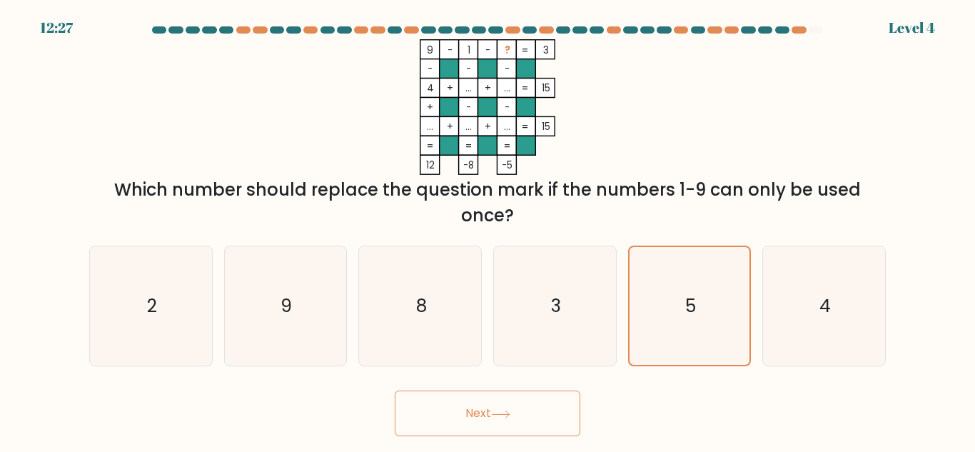
click at [538, 426] on button "Next" at bounding box center [488, 414] width 186 height 46
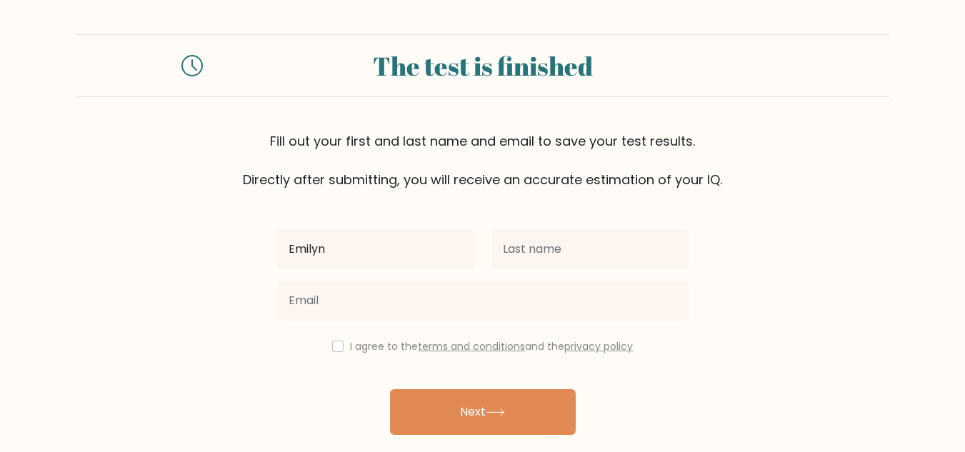
type input "Emilyn"
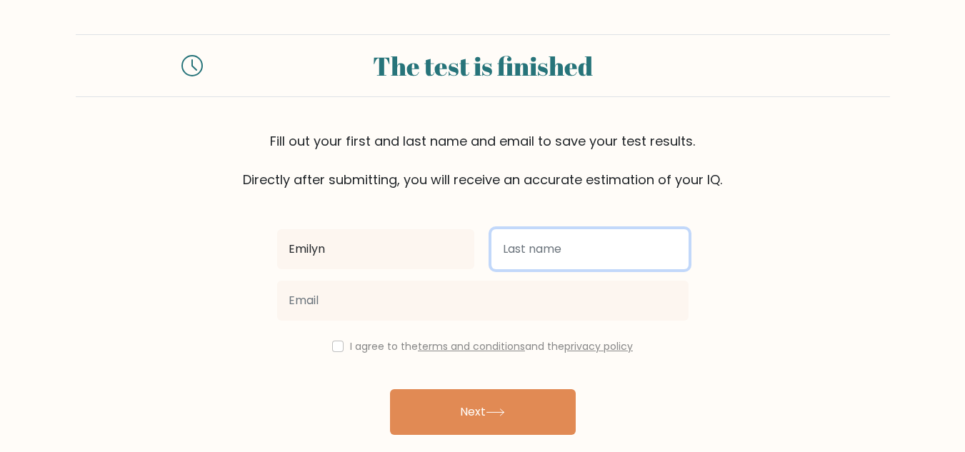
click at [555, 258] on input "text" at bounding box center [589, 249] width 197 height 40
type input "Kuyan"
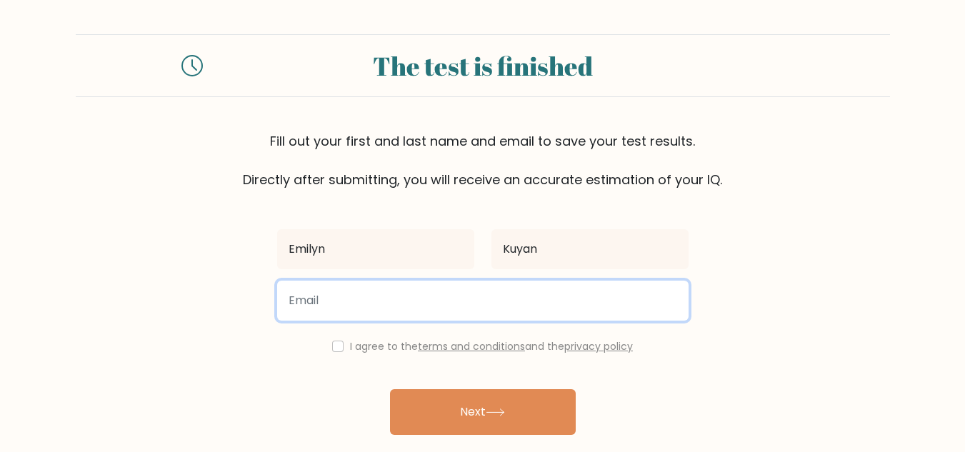
click at [437, 288] on input "email" at bounding box center [482, 301] width 411 height 40
type input "Krokrocrunch97@gmail.com"
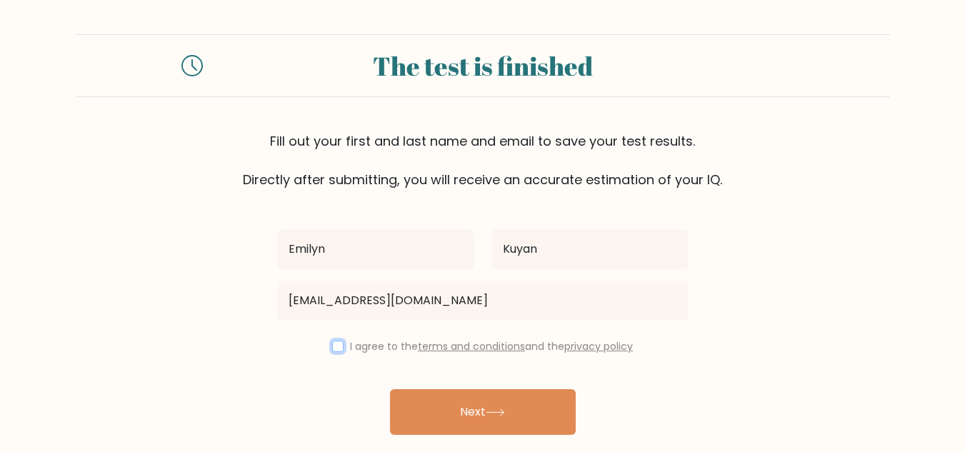
click at [338, 349] on input "checkbox" at bounding box center [337, 346] width 11 height 11
checkbox input "true"
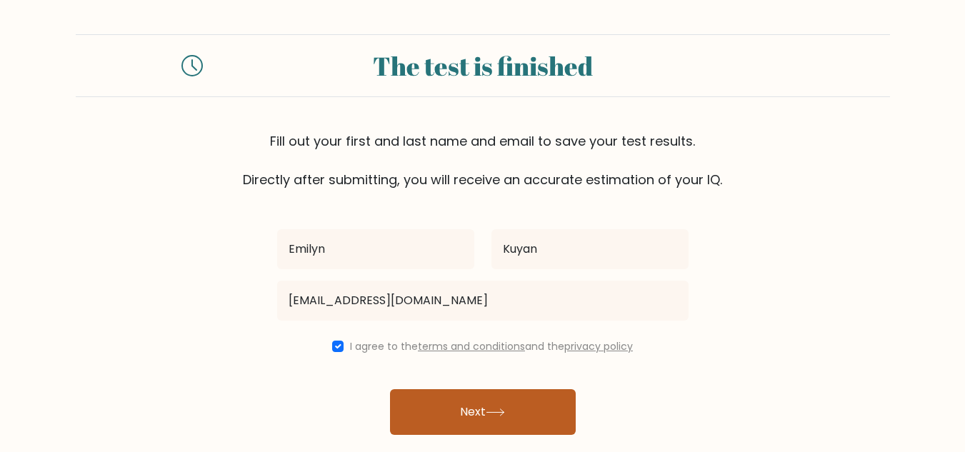
click at [490, 417] on button "Next" at bounding box center [483, 412] width 186 height 46
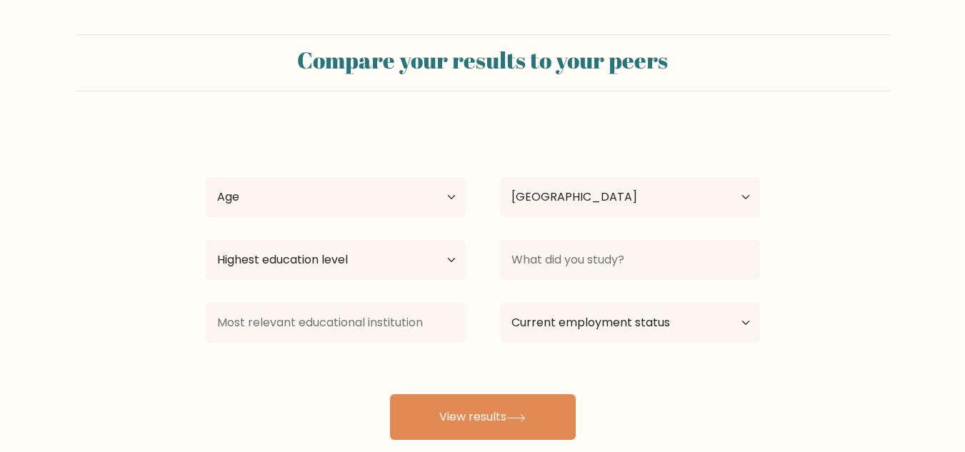
select select "PH"
click at [448, 194] on select "Age Under [DEMOGRAPHIC_DATA] [DEMOGRAPHIC_DATA] [DEMOGRAPHIC_DATA] [DEMOGRAPHIC…" at bounding box center [336, 197] width 260 height 40
select select "25_34"
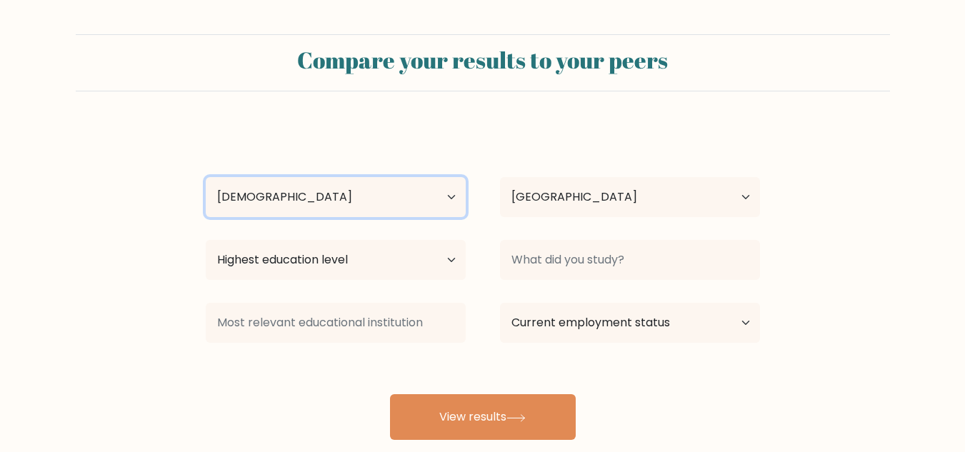
click at [206, 177] on select "Age Under [DEMOGRAPHIC_DATA] [DEMOGRAPHIC_DATA] [DEMOGRAPHIC_DATA] [DEMOGRAPHIC…" at bounding box center [336, 197] width 260 height 40
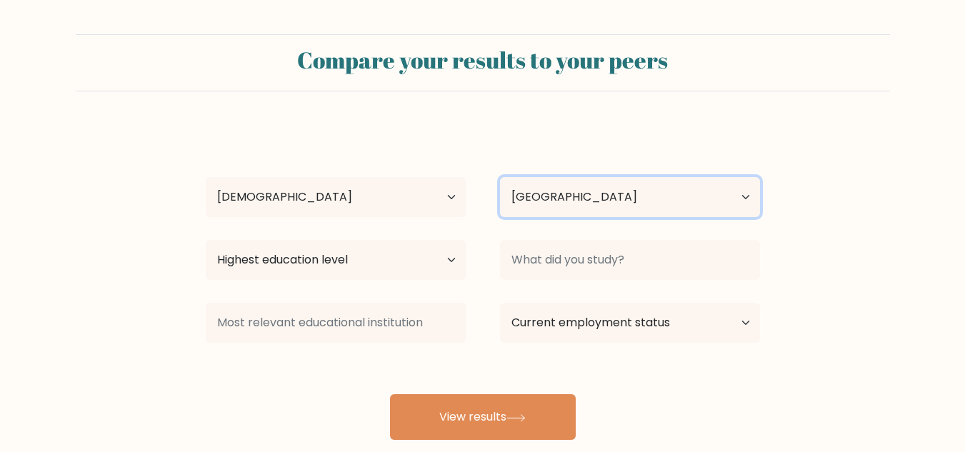
click at [567, 204] on select "Country [GEOGRAPHIC_DATA] [GEOGRAPHIC_DATA] [GEOGRAPHIC_DATA] [US_STATE] [GEOGR…" at bounding box center [630, 197] width 260 height 40
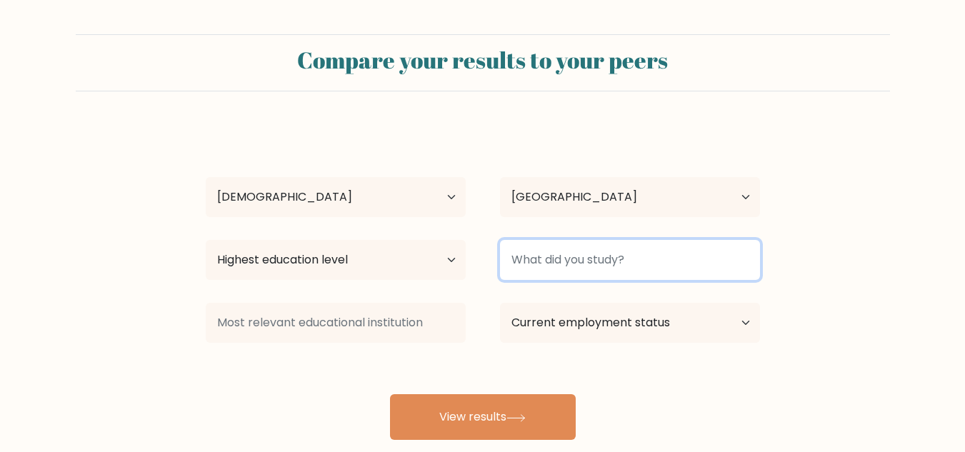
click at [589, 254] on input at bounding box center [630, 260] width 260 height 40
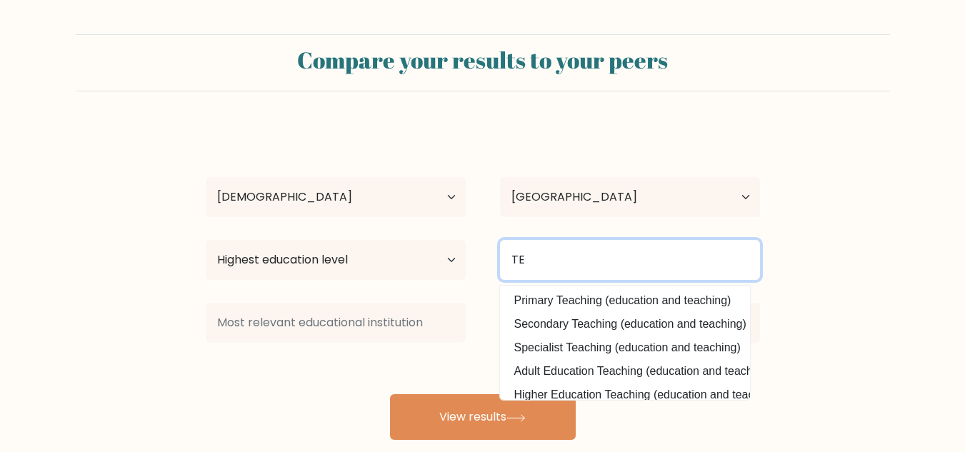
type input "T"
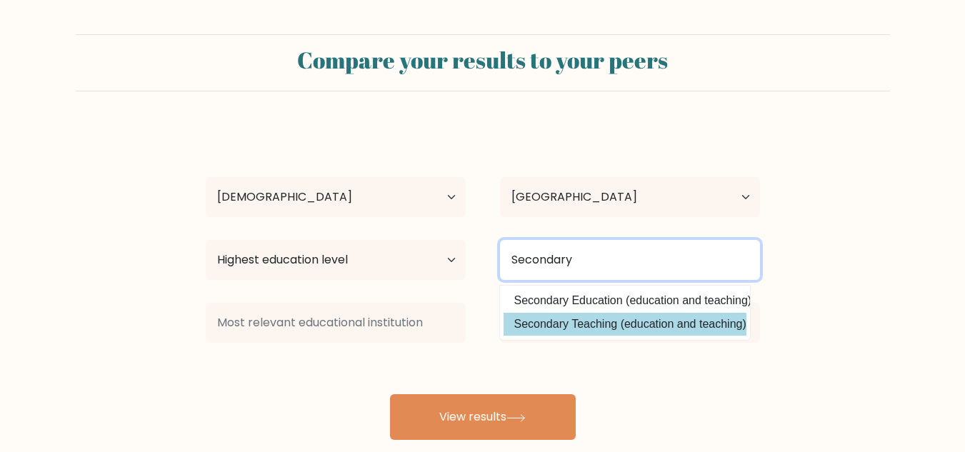
type input "Secondary"
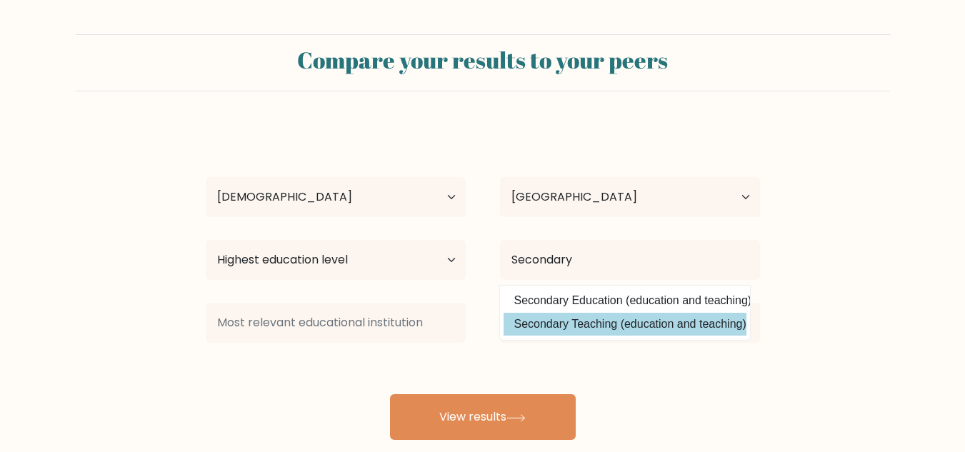
click at [659, 328] on div "[PERSON_NAME] Age Under [DEMOGRAPHIC_DATA] [DEMOGRAPHIC_DATA] [DEMOGRAPHIC_DATA…" at bounding box center [482, 283] width 571 height 314
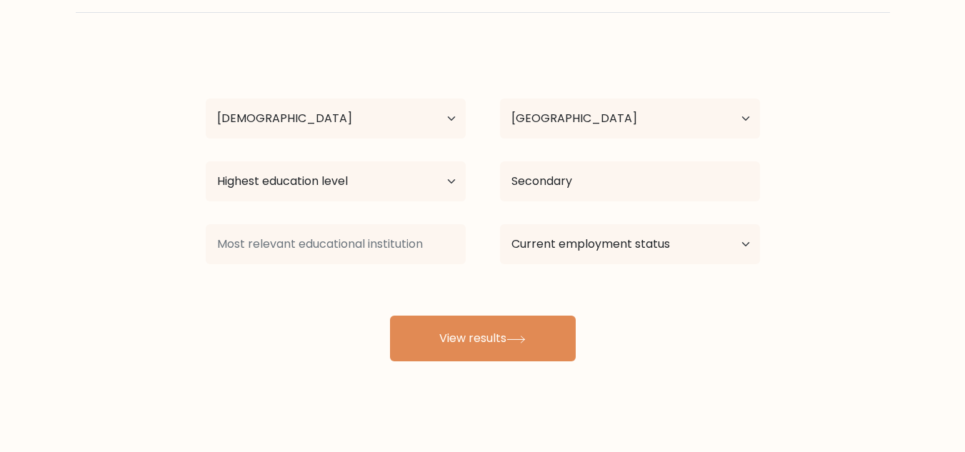
scroll to position [86, 0]
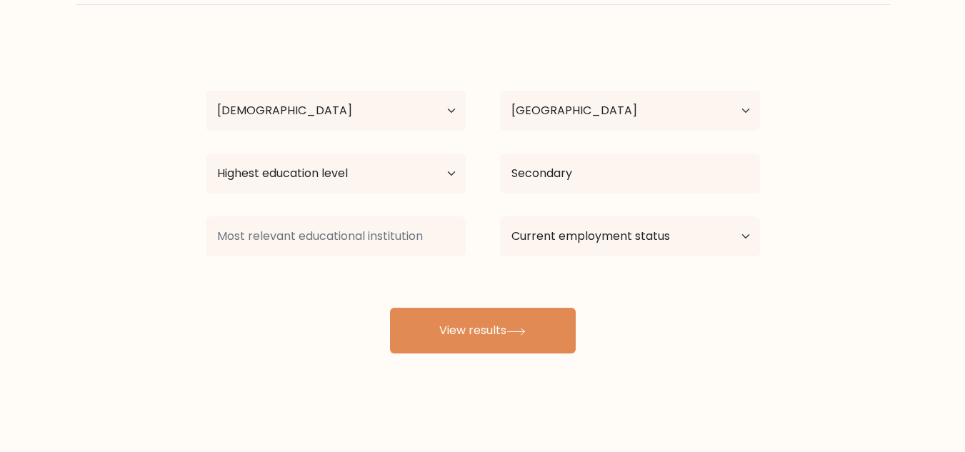
click at [624, 216] on div "Current employment status Employed Student Retired Other / prefer not to answer" at bounding box center [630, 236] width 294 height 51
click at [641, 226] on select "Current employment status Employed Student Retired Other / prefer not to answer" at bounding box center [630, 236] width 260 height 40
select select "employed"
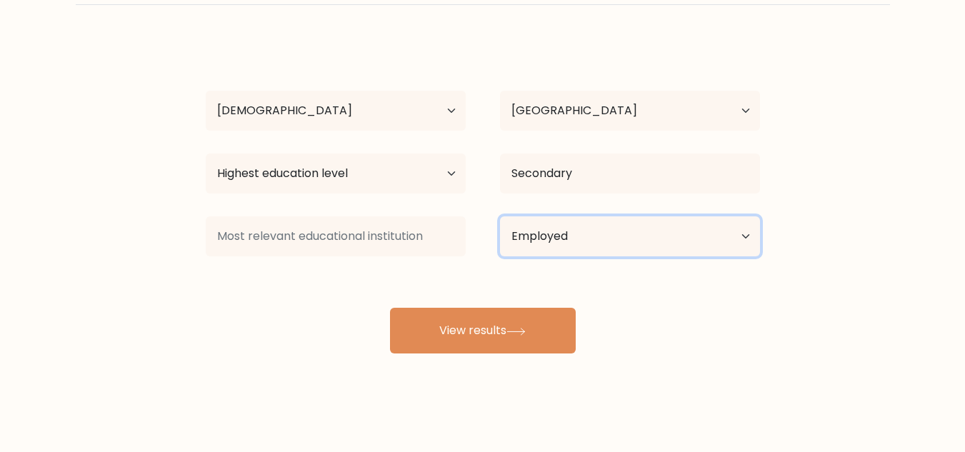
click at [500, 216] on select "Current employment status Employed Student Retired Other / prefer not to answer" at bounding box center [630, 236] width 260 height 40
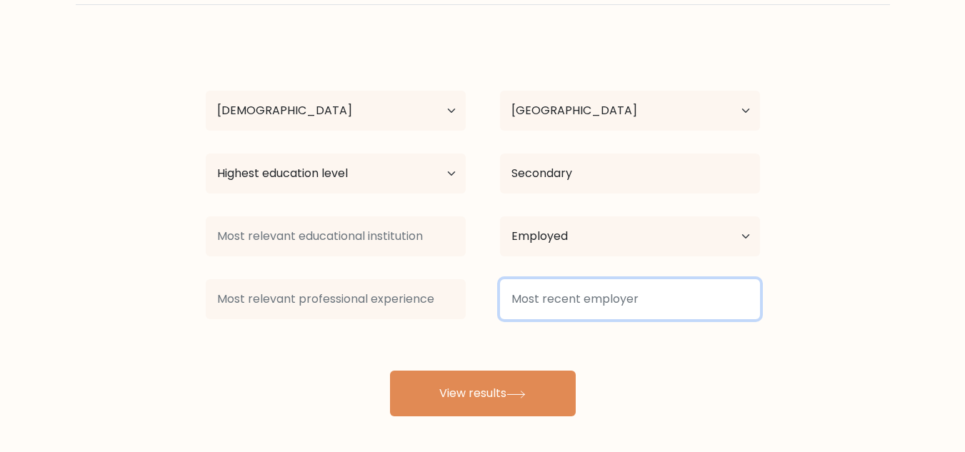
click at [559, 305] on input at bounding box center [630, 299] width 260 height 40
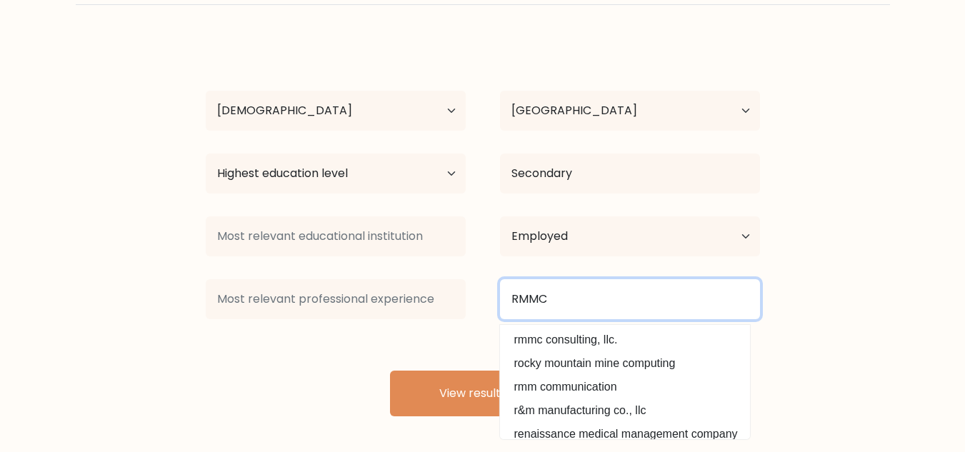
type input "RMMC"
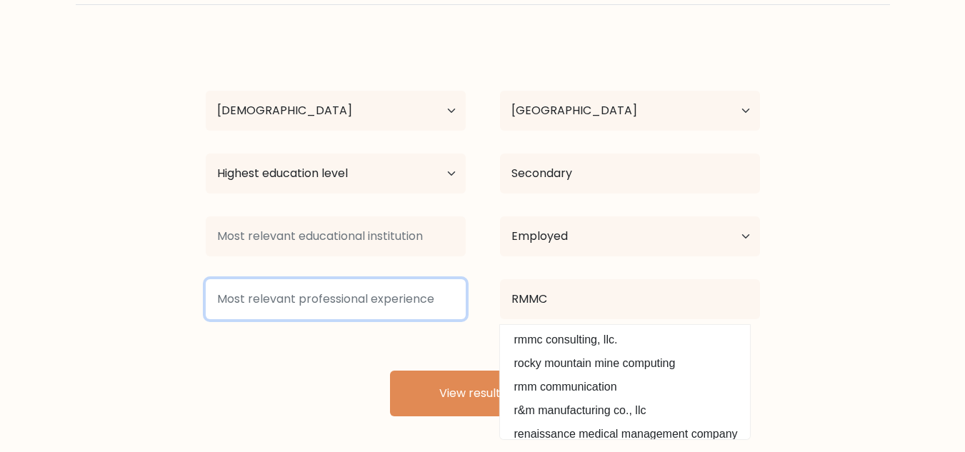
click at [428, 290] on input at bounding box center [336, 299] width 260 height 40
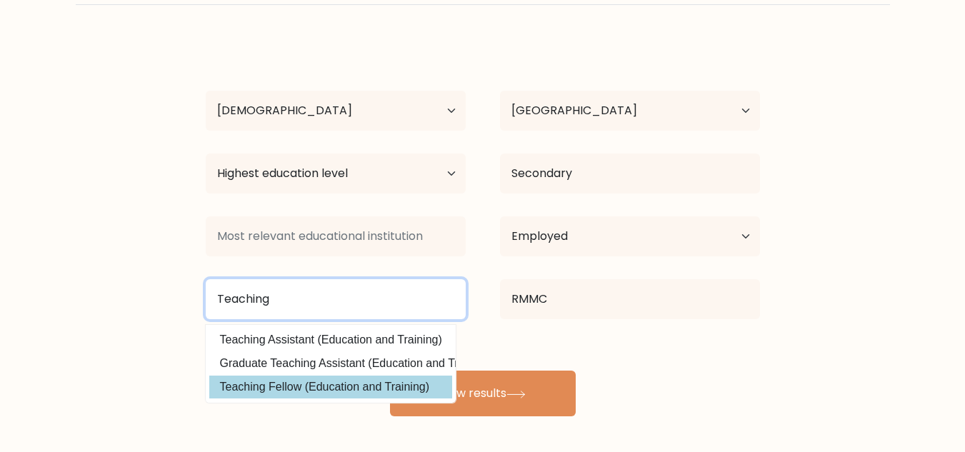
type input "Teaching"
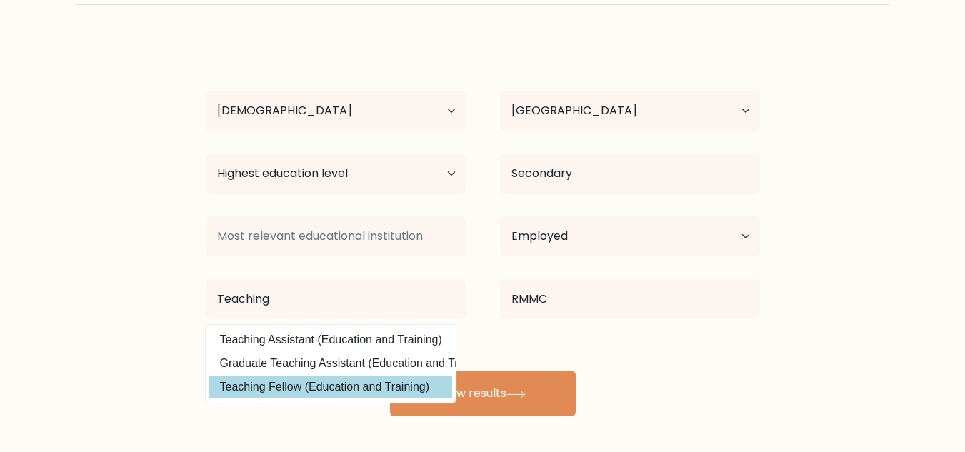
click at [375, 398] on div "[PERSON_NAME] Age Under [DEMOGRAPHIC_DATA] [DEMOGRAPHIC_DATA] [DEMOGRAPHIC_DATA…" at bounding box center [482, 227] width 571 height 377
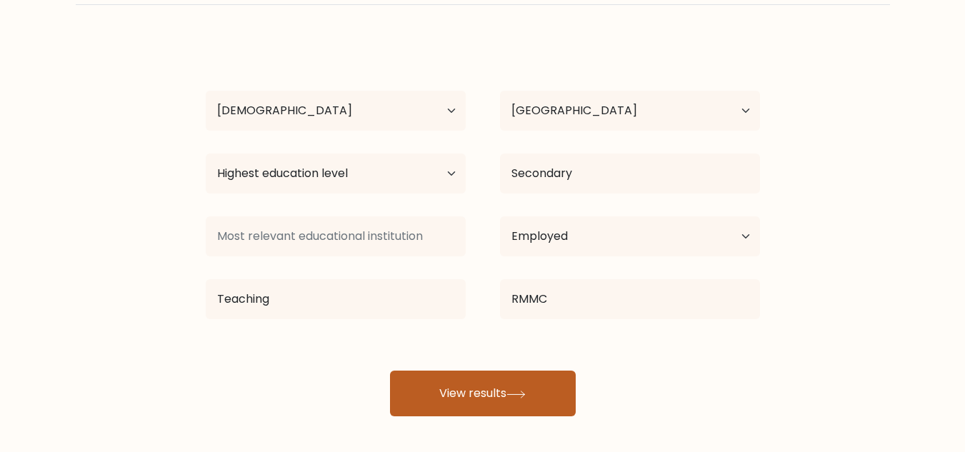
click at [513, 399] on button "View results" at bounding box center [483, 394] width 186 height 46
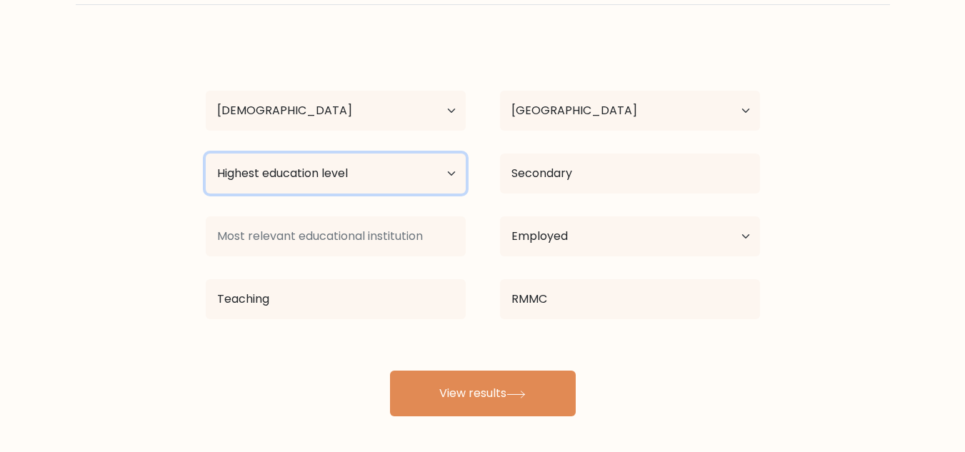
click at [446, 189] on select "Highest education level No schooling Primary Lower Secondary Upper Secondary Oc…" at bounding box center [336, 174] width 260 height 40
select select "masters_degree"
click at [206, 154] on select "Highest education level No schooling Primary Lower Secondary Upper Secondary Oc…" at bounding box center [336, 174] width 260 height 40
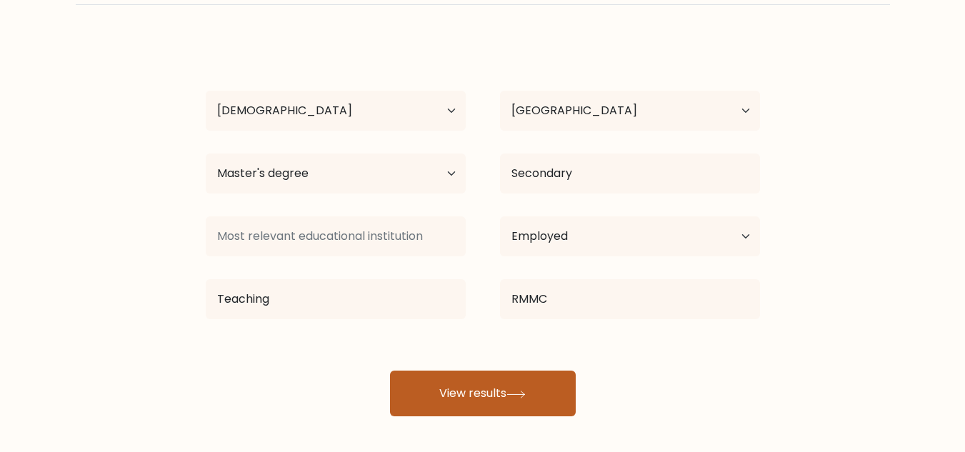
click at [505, 397] on button "View results" at bounding box center [483, 394] width 186 height 46
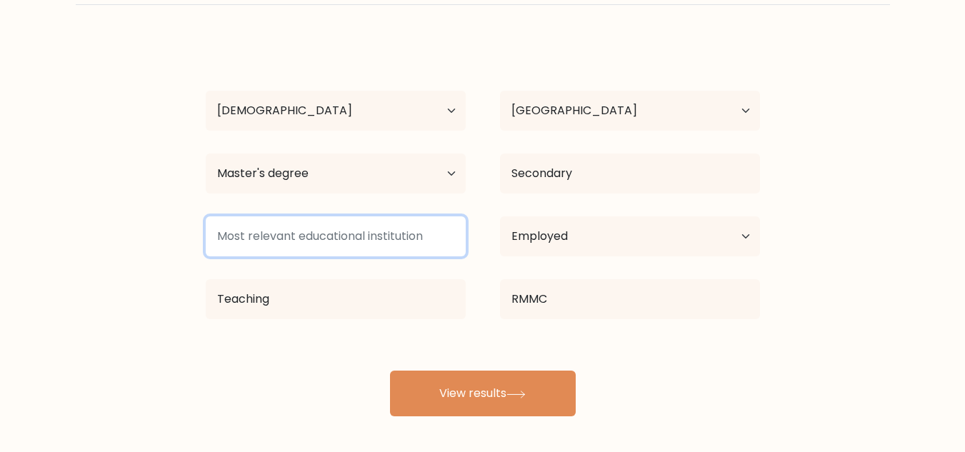
click at [381, 242] on input at bounding box center [336, 236] width 260 height 40
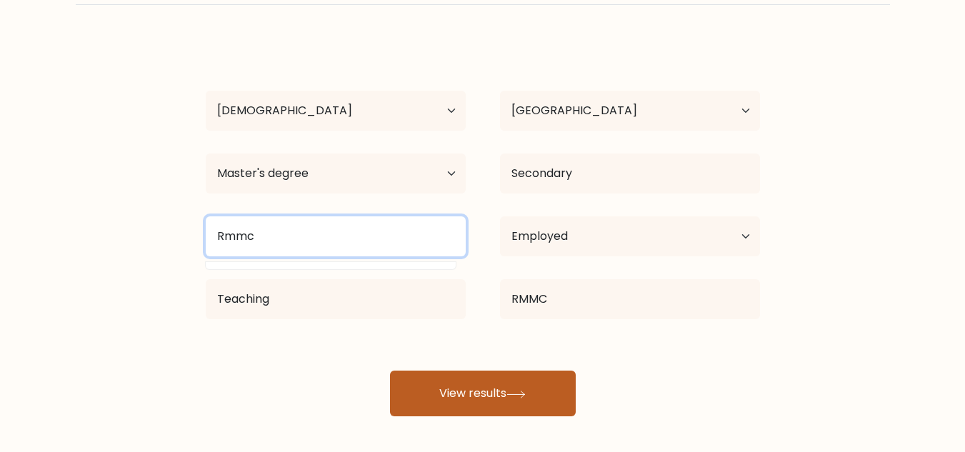
type input "Rmmc"
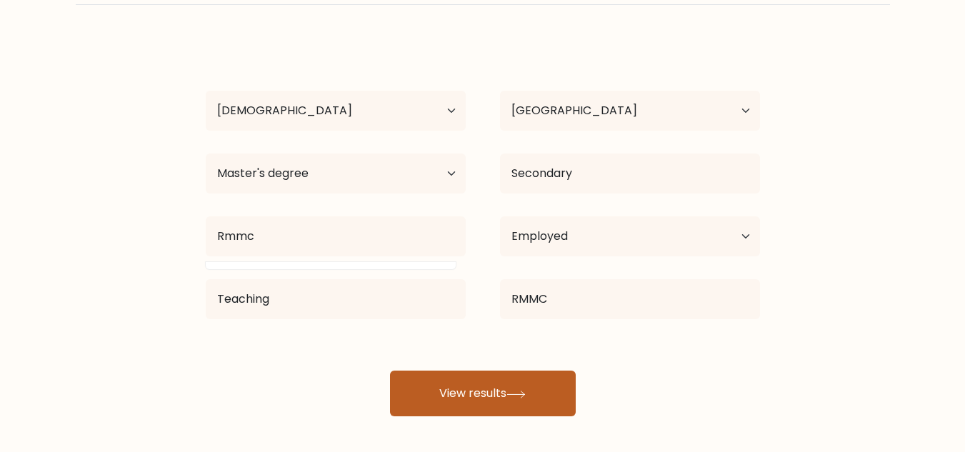
click at [540, 397] on button "View results" at bounding box center [483, 394] width 186 height 46
